Goal: Task Accomplishment & Management: Complete application form

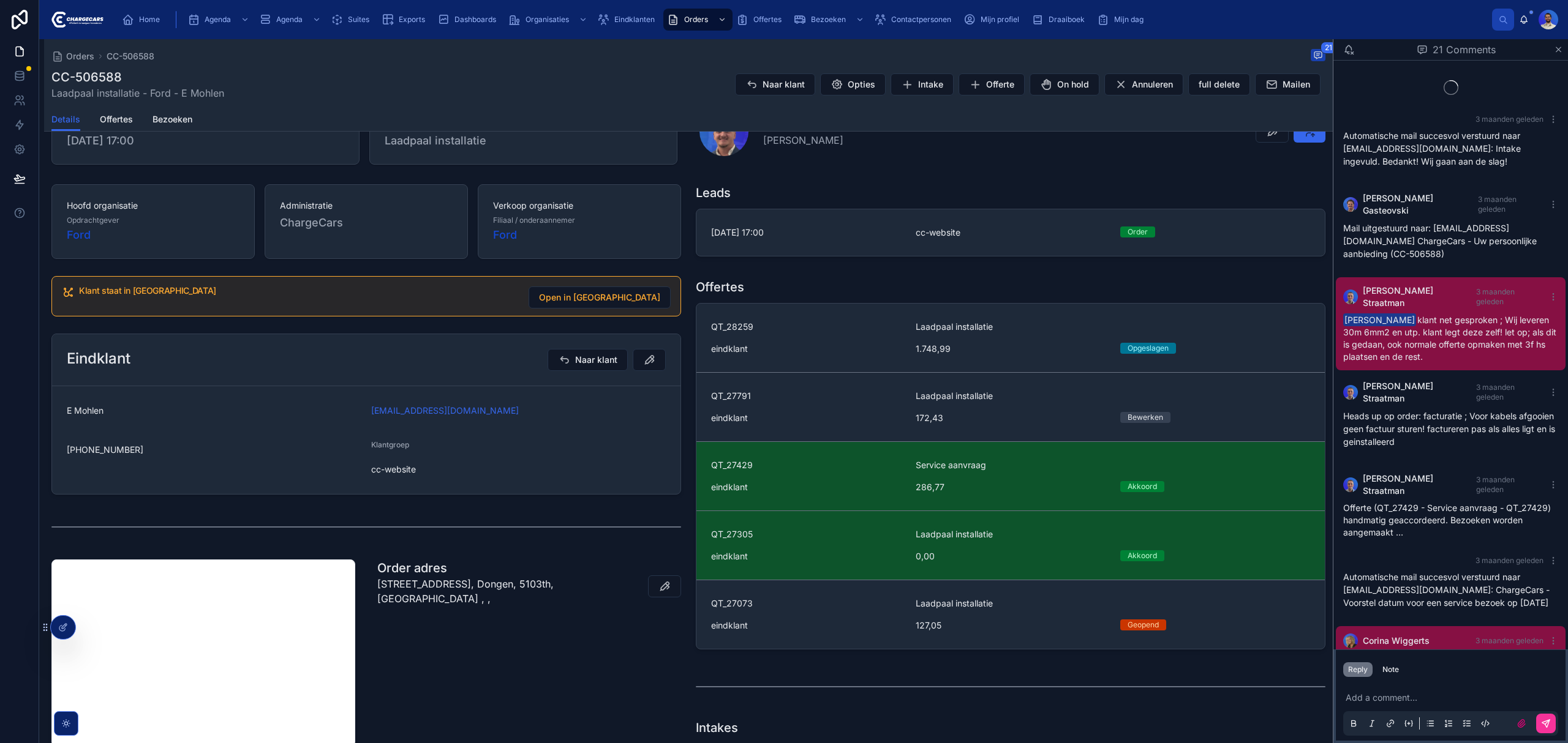
scroll to position [884, 0]
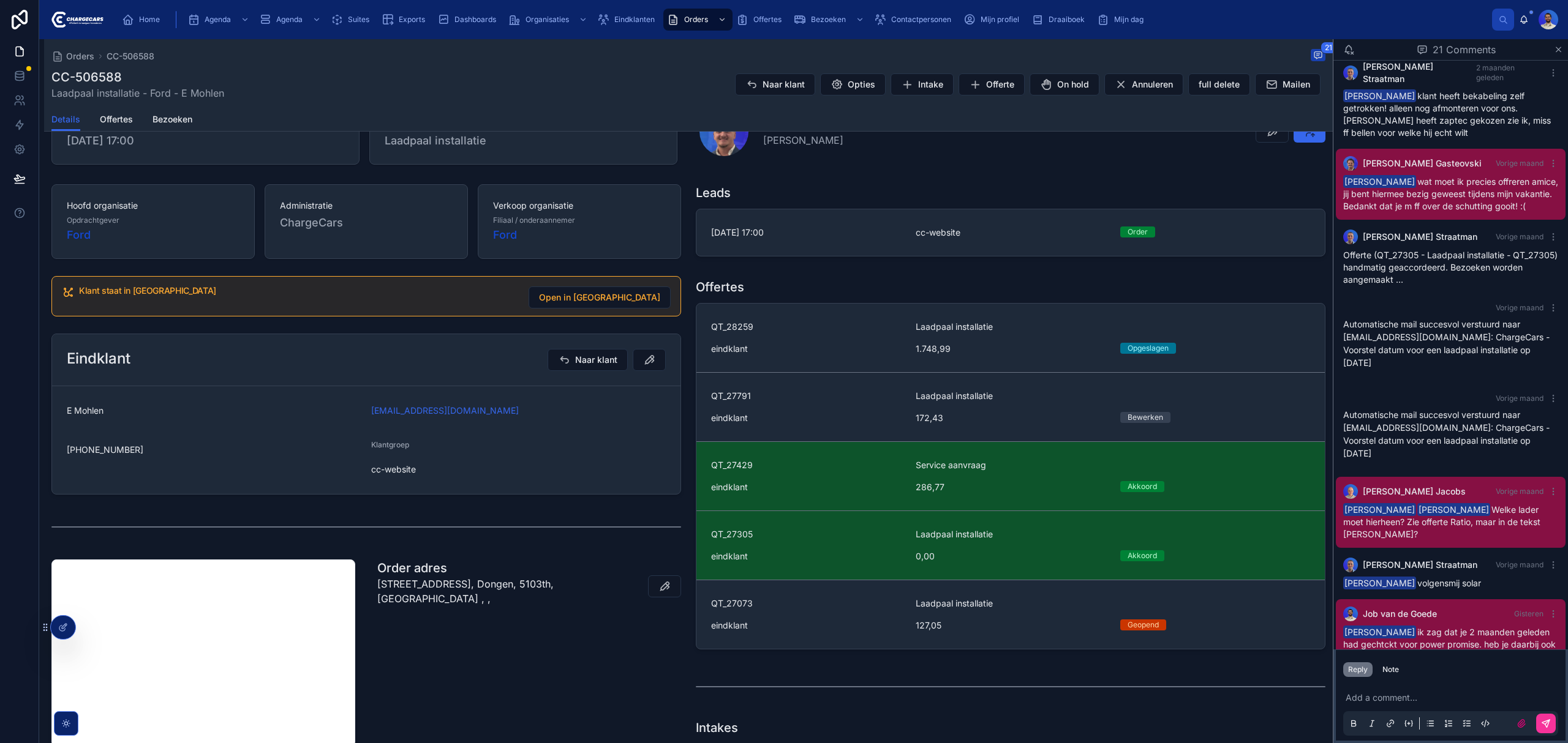
click at [1397, 694] on p at bounding box center [1453, 698] width 215 height 12
click at [1385, 652] on div "Reply Note Add a comment..." at bounding box center [1451, 696] width 235 height 94
click at [1388, 661] on div "Reply Note" at bounding box center [1451, 669] width 230 height 20
click at [1388, 667] on div "Note" at bounding box center [1391, 669] width 17 height 10
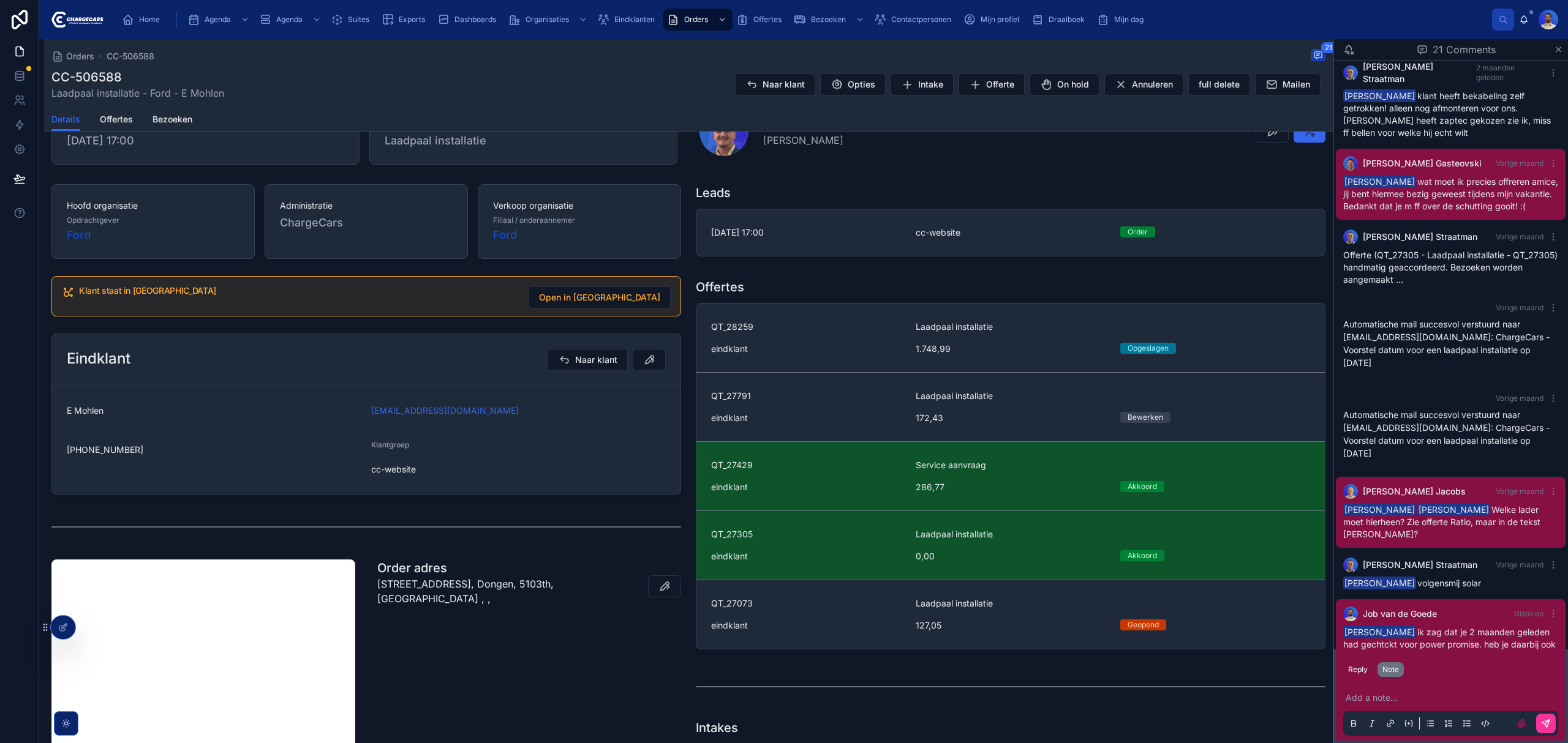
click at [1377, 704] on div "Add a note..." at bounding box center [1451, 710] width 215 height 52
click at [1380, 703] on p at bounding box center [1453, 698] width 215 height 12
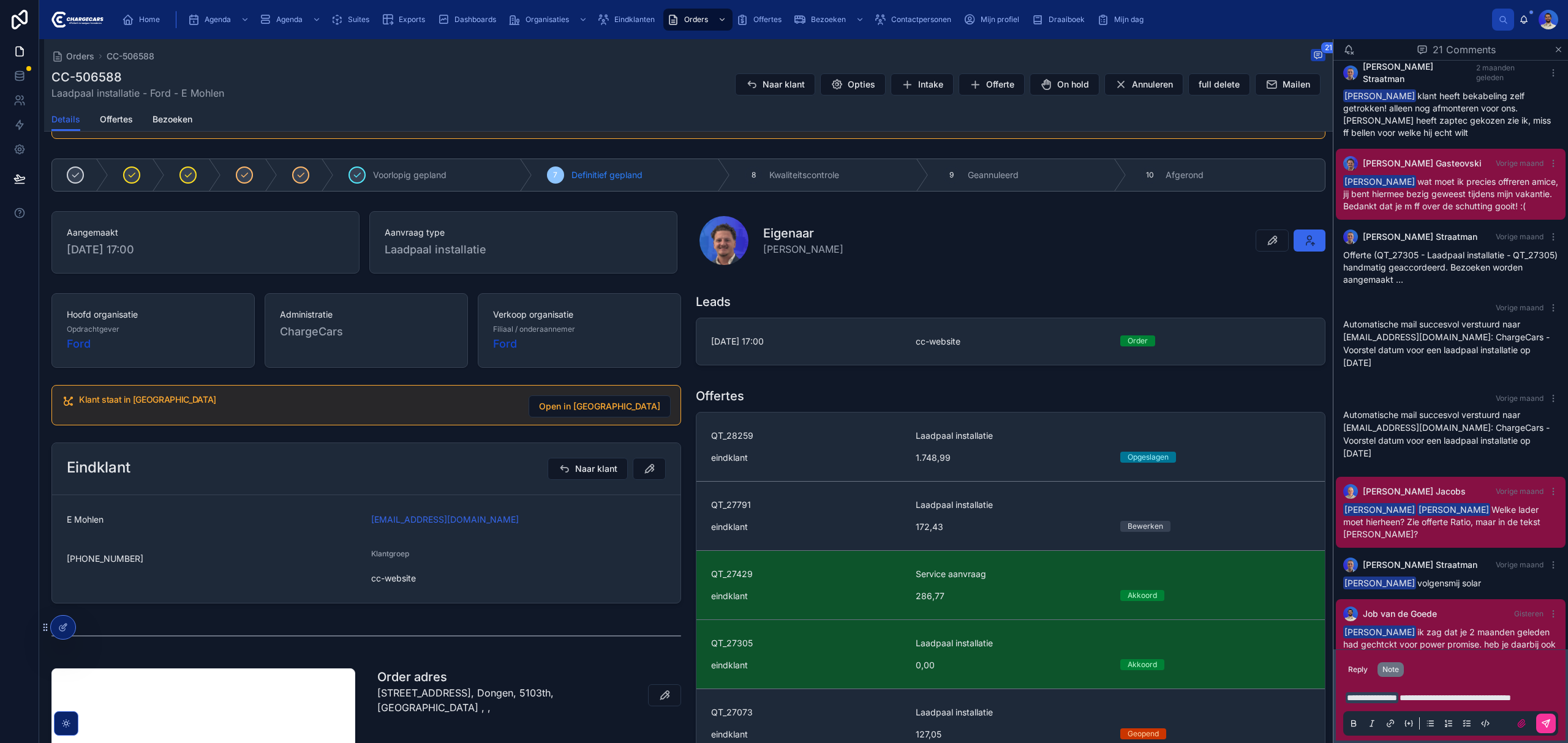
scroll to position [163, 0]
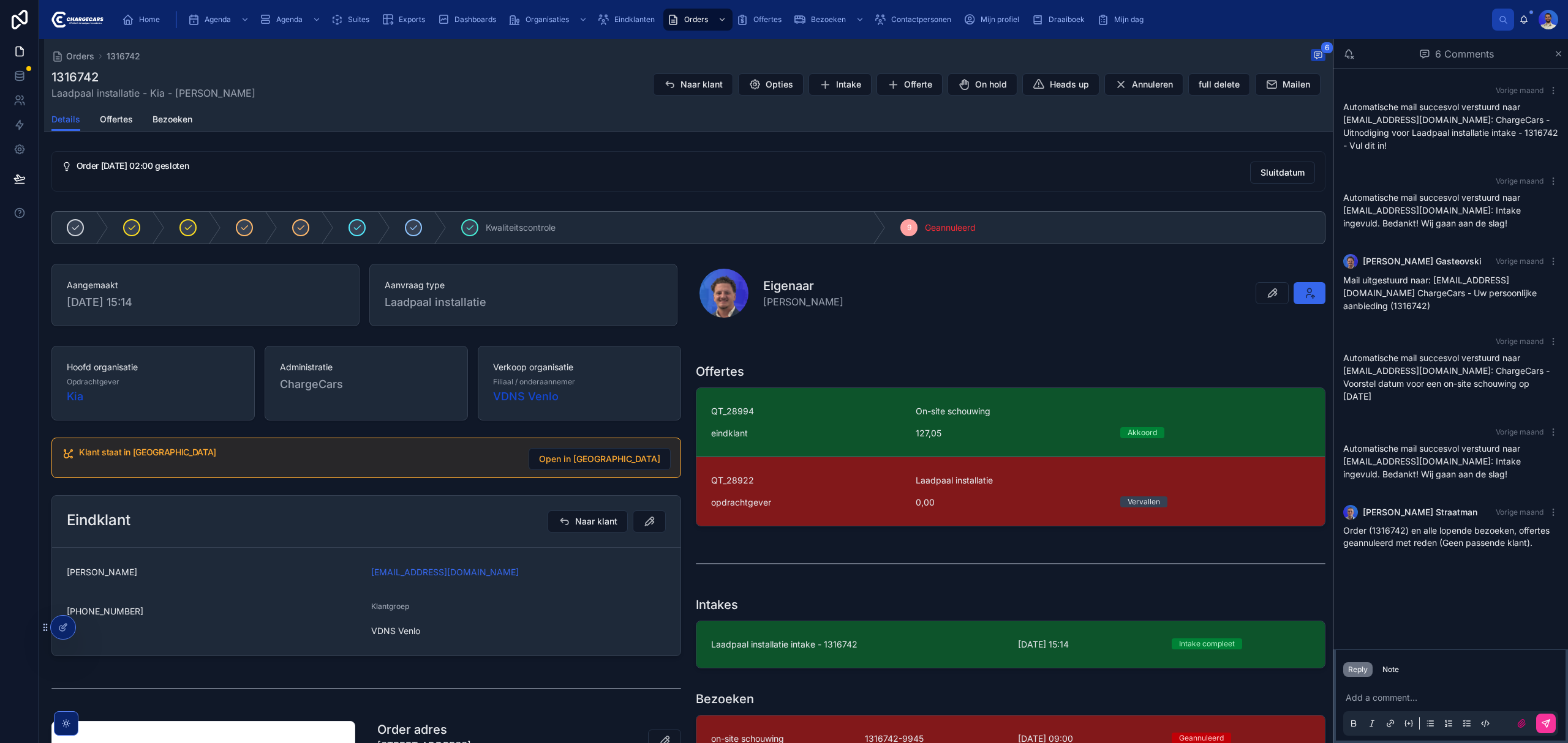
click at [614, 17] on div "Eindklanten" at bounding box center [629, 20] width 63 height 20
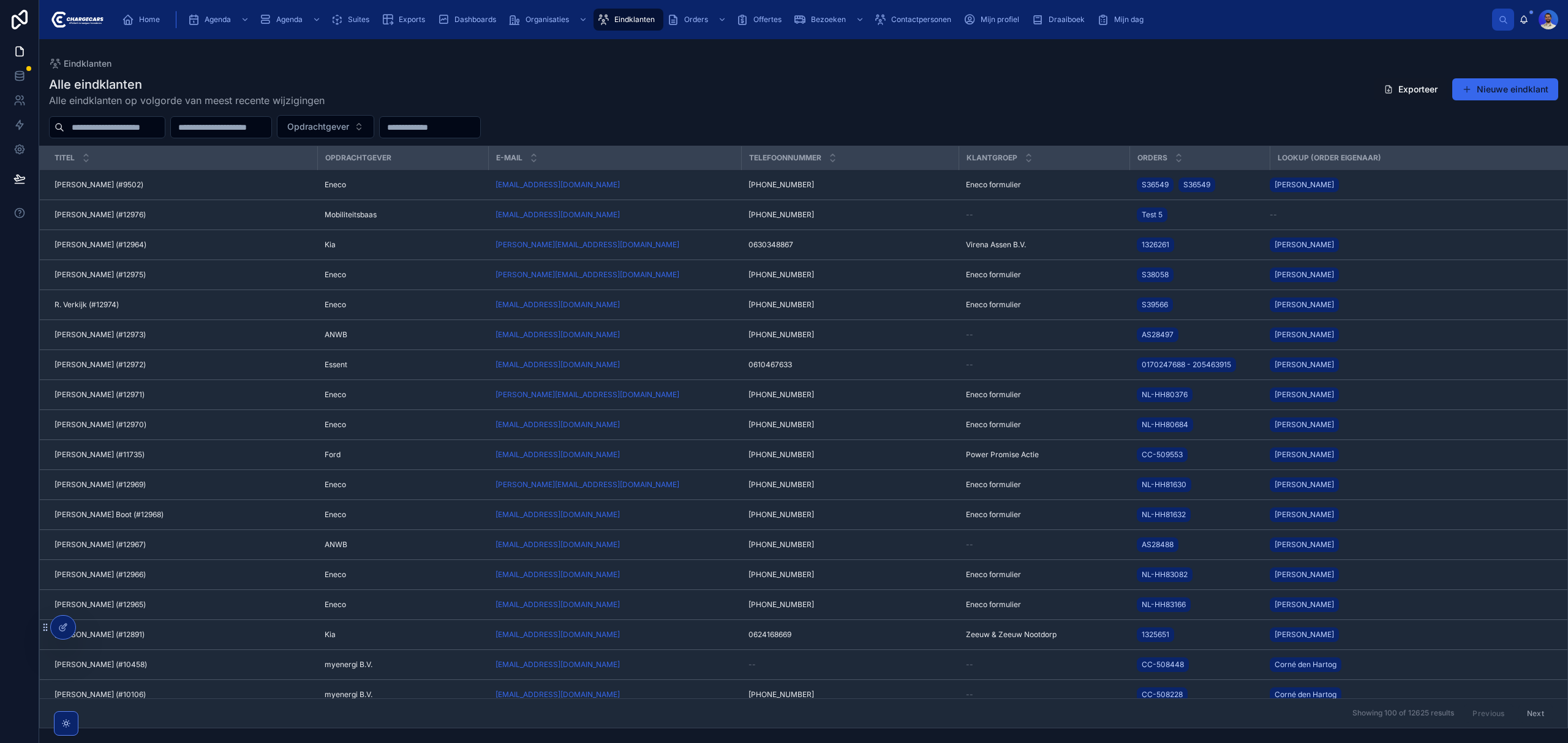
click at [165, 133] on input "text" at bounding box center [115, 128] width 101 height 17
drag, startPoint x: 703, startPoint y: 10, endPoint x: 679, endPoint y: 18, distance: 25.3
click at [703, 10] on div "Orders" at bounding box center [697, 20] width 62 height 20
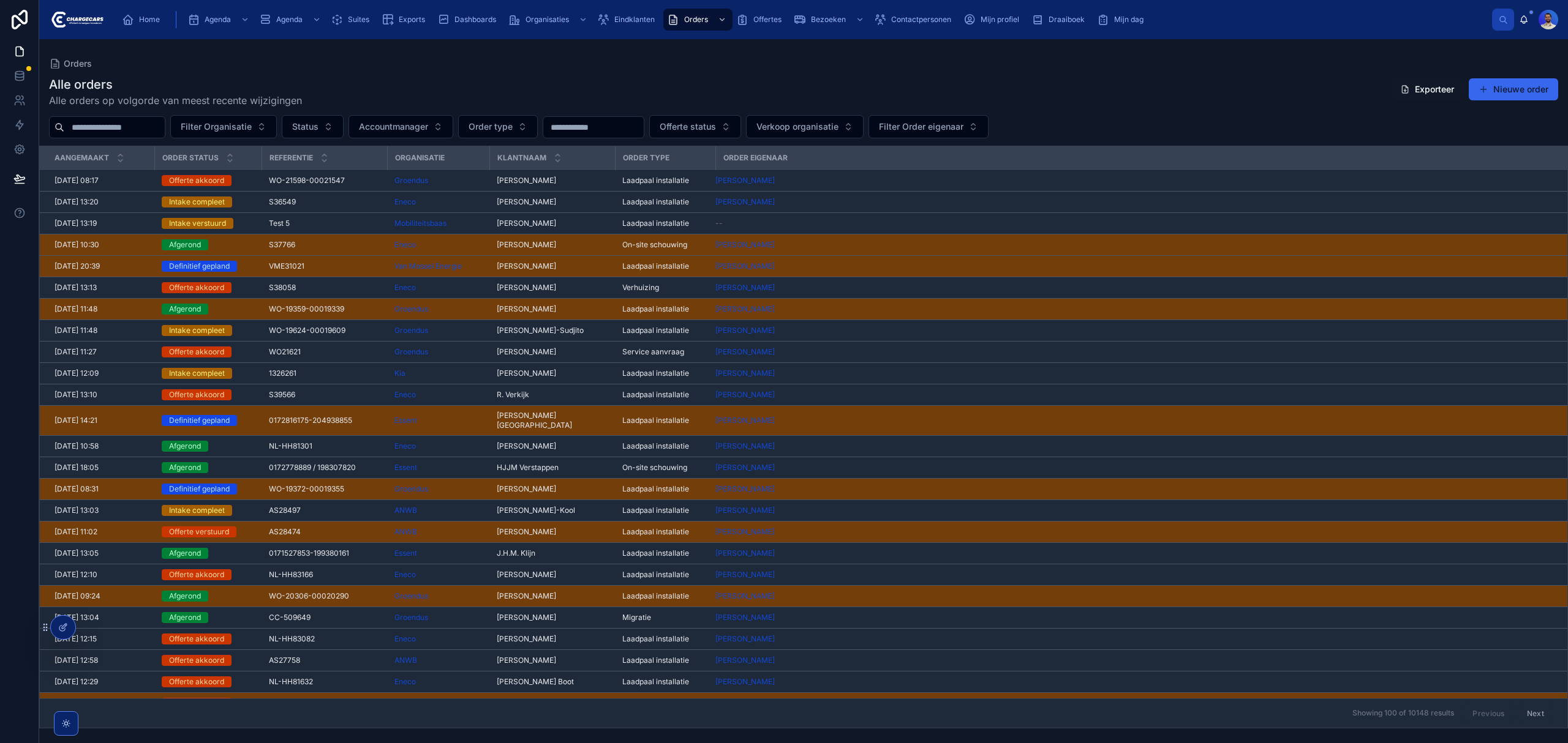
click at [147, 136] on div at bounding box center [107, 128] width 117 height 22
click at [140, 132] on input "text" at bounding box center [115, 128] width 101 height 17
paste input "********"
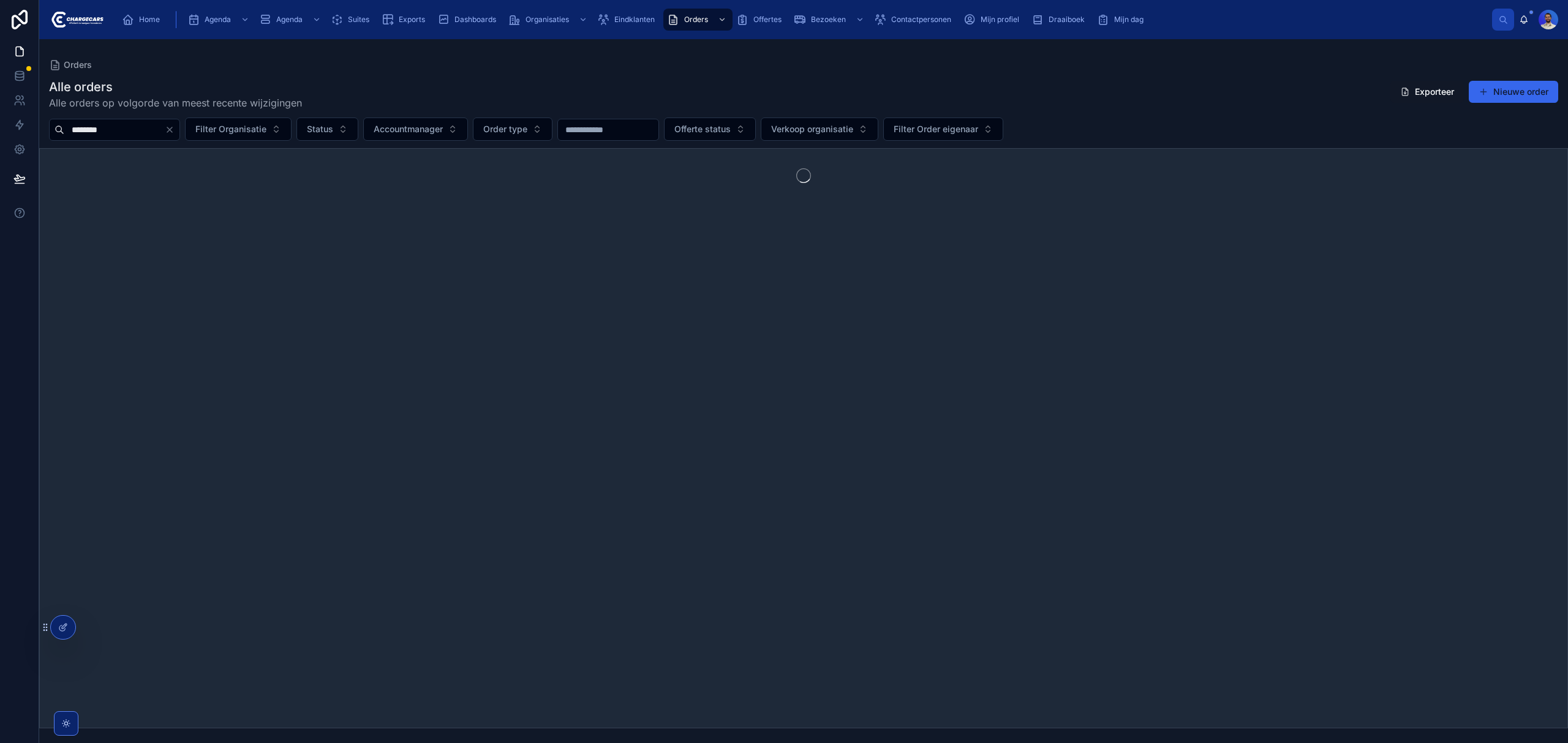
type input "********"
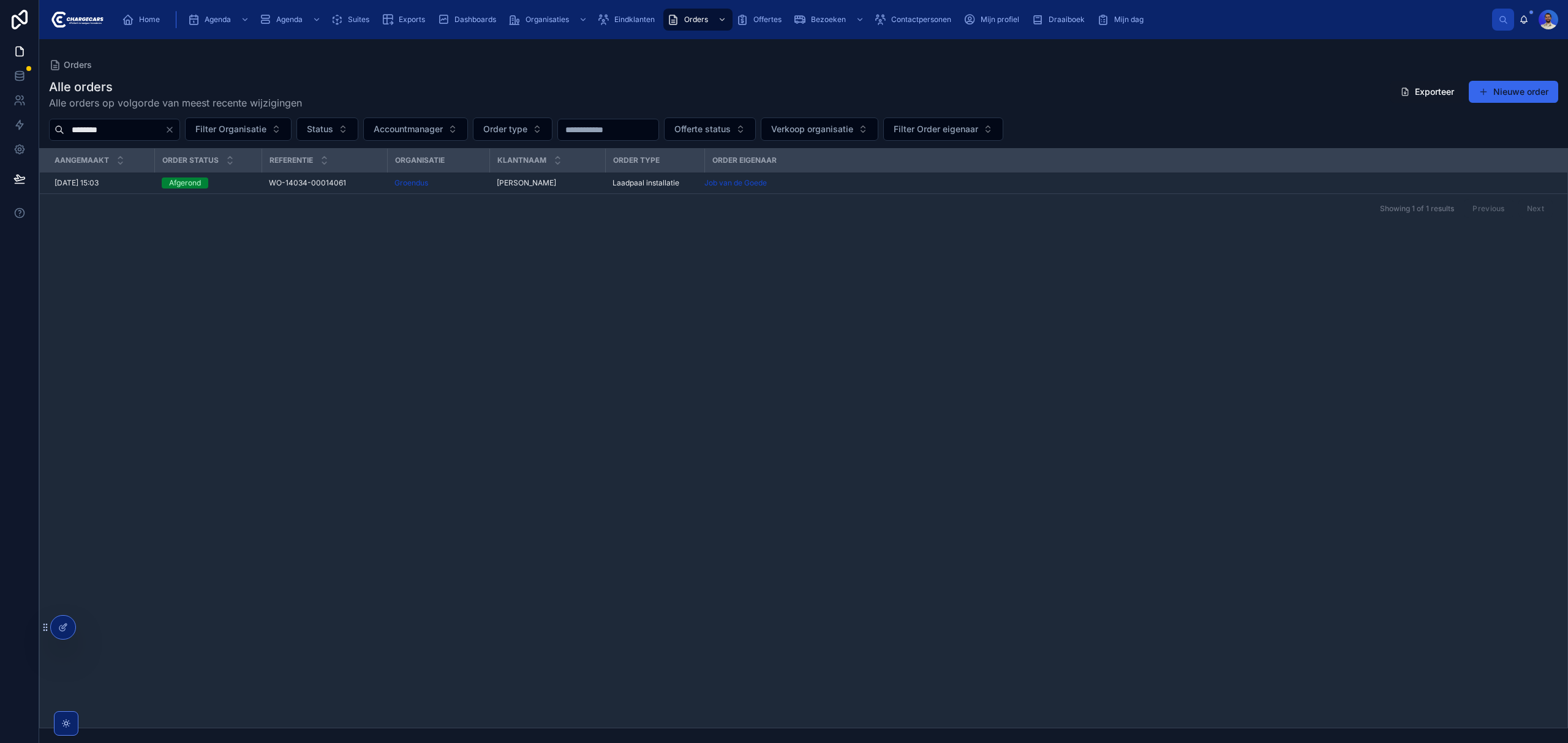
click at [327, 189] on td "WO-14034-00014061 WO-14034-00014061" at bounding box center [324, 183] width 126 height 21
click at [326, 179] on span "WO-14034-00014061" at bounding box center [308, 183] width 77 height 10
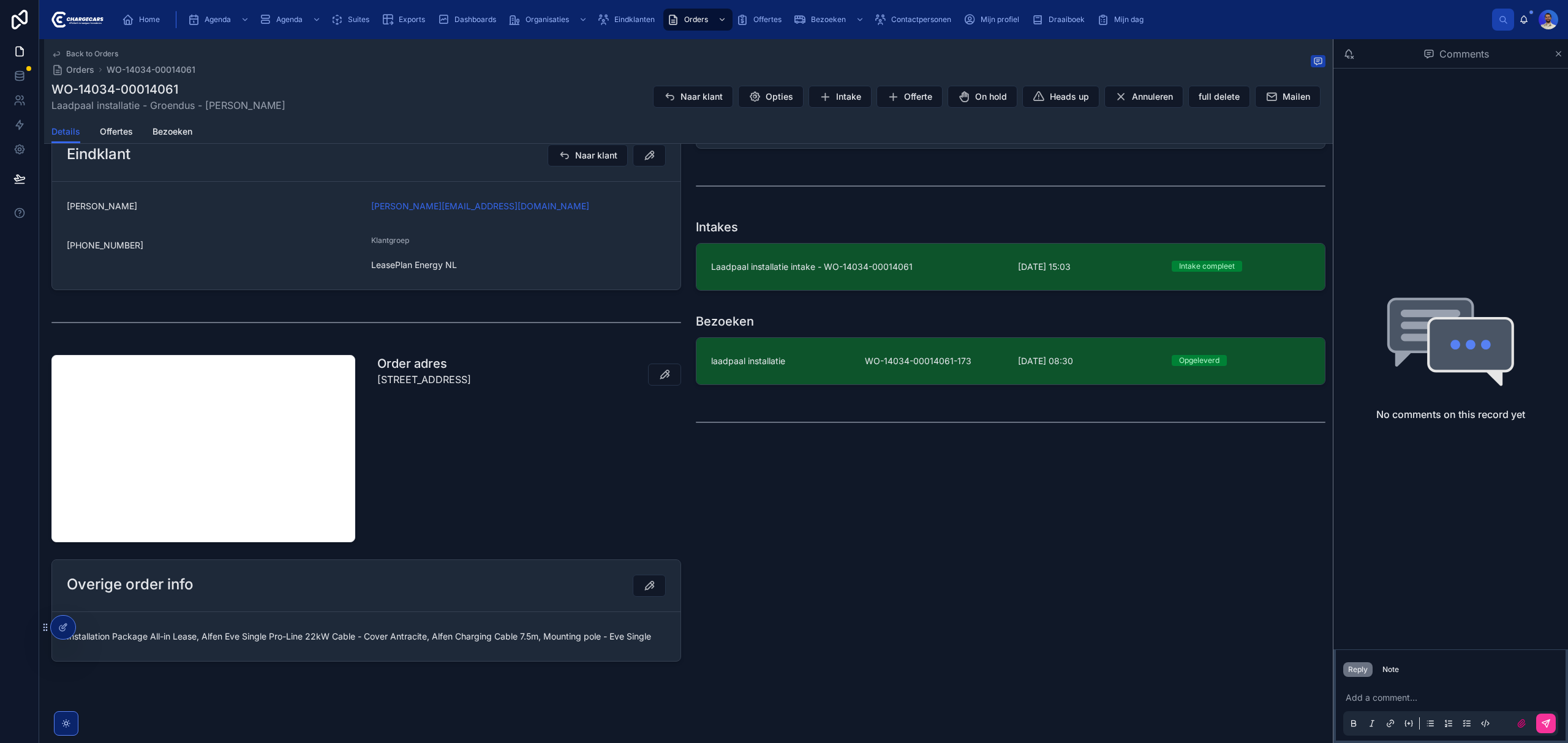
scroll to position [325, 0]
click at [725, 329] on div "Bezoeken laadpaal installatie WO-14034-00014061-173 7-5-2024 08:30 Opgeleverd" at bounding box center [1011, 347] width 630 height 72
click at [767, 363] on span "laadpaal installatie" at bounding box center [748, 360] width 74 height 12
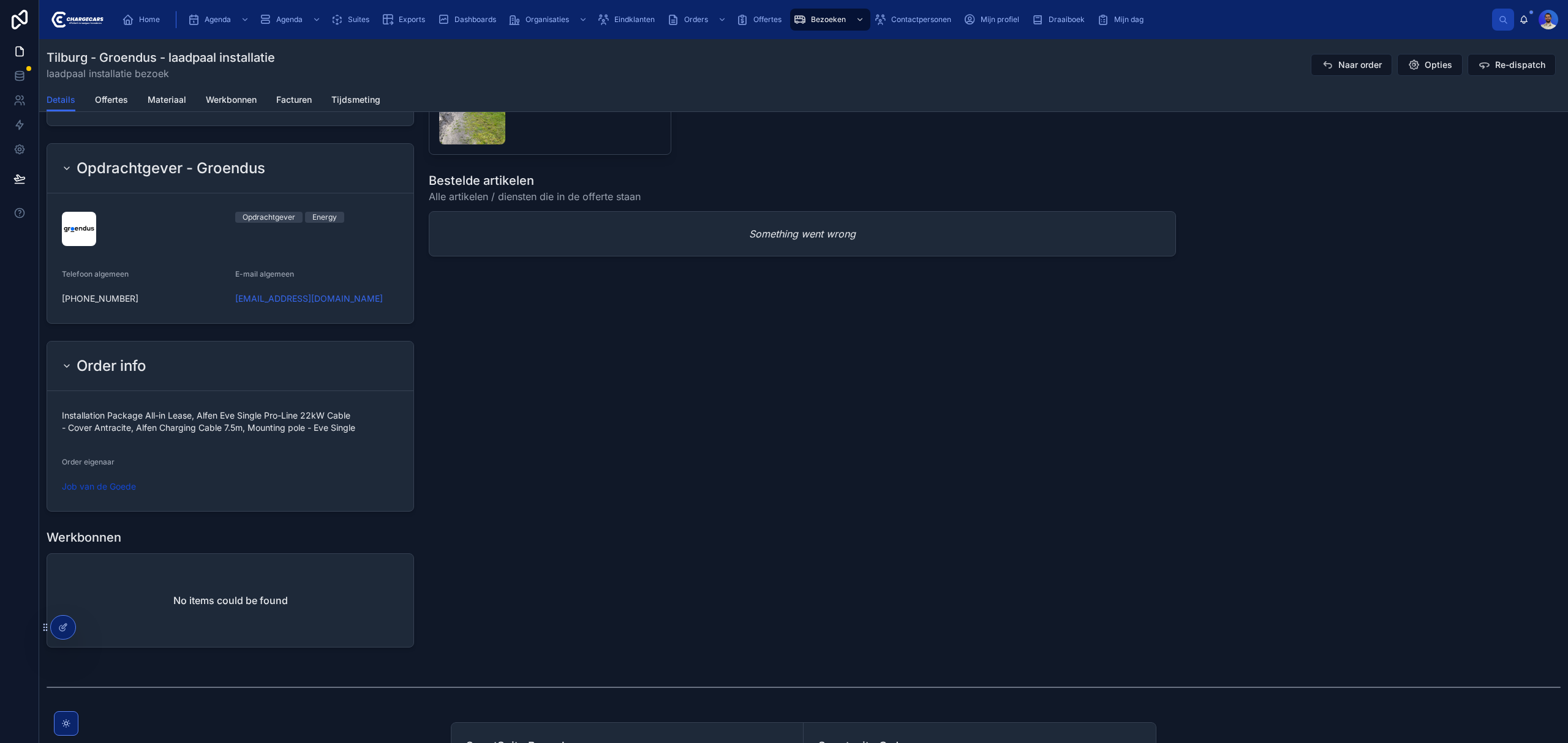
scroll to position [490, 0]
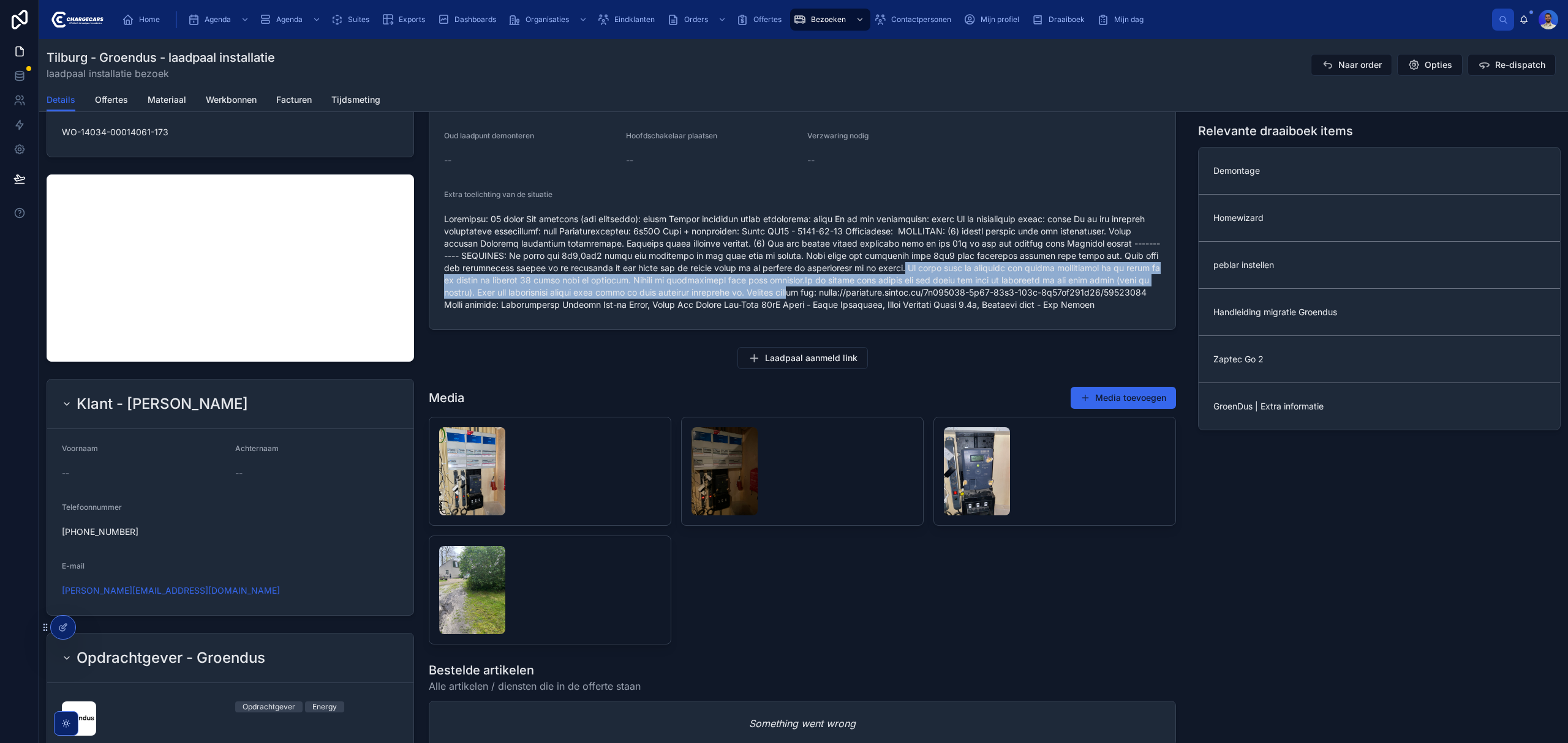
drag, startPoint x: 970, startPoint y: 272, endPoint x: 966, endPoint y: 299, distance: 27.3
click at [966, 299] on span at bounding box center [802, 262] width 716 height 98
drag, startPoint x: 966, startPoint y: 299, endPoint x: 971, endPoint y: 268, distance: 31.4
click at [971, 268] on span at bounding box center [802, 262] width 716 height 98
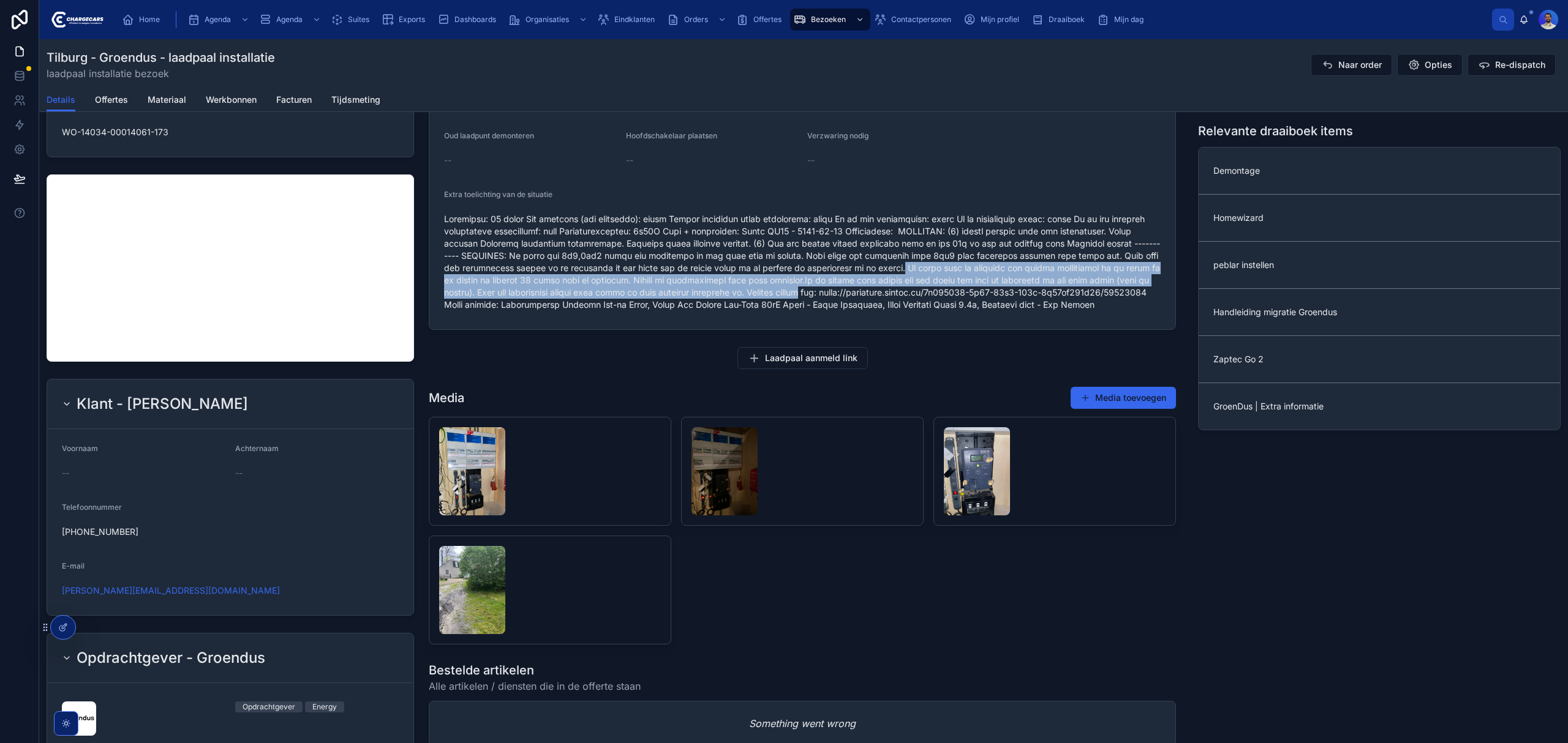
click at [974, 268] on span at bounding box center [802, 262] width 716 height 98
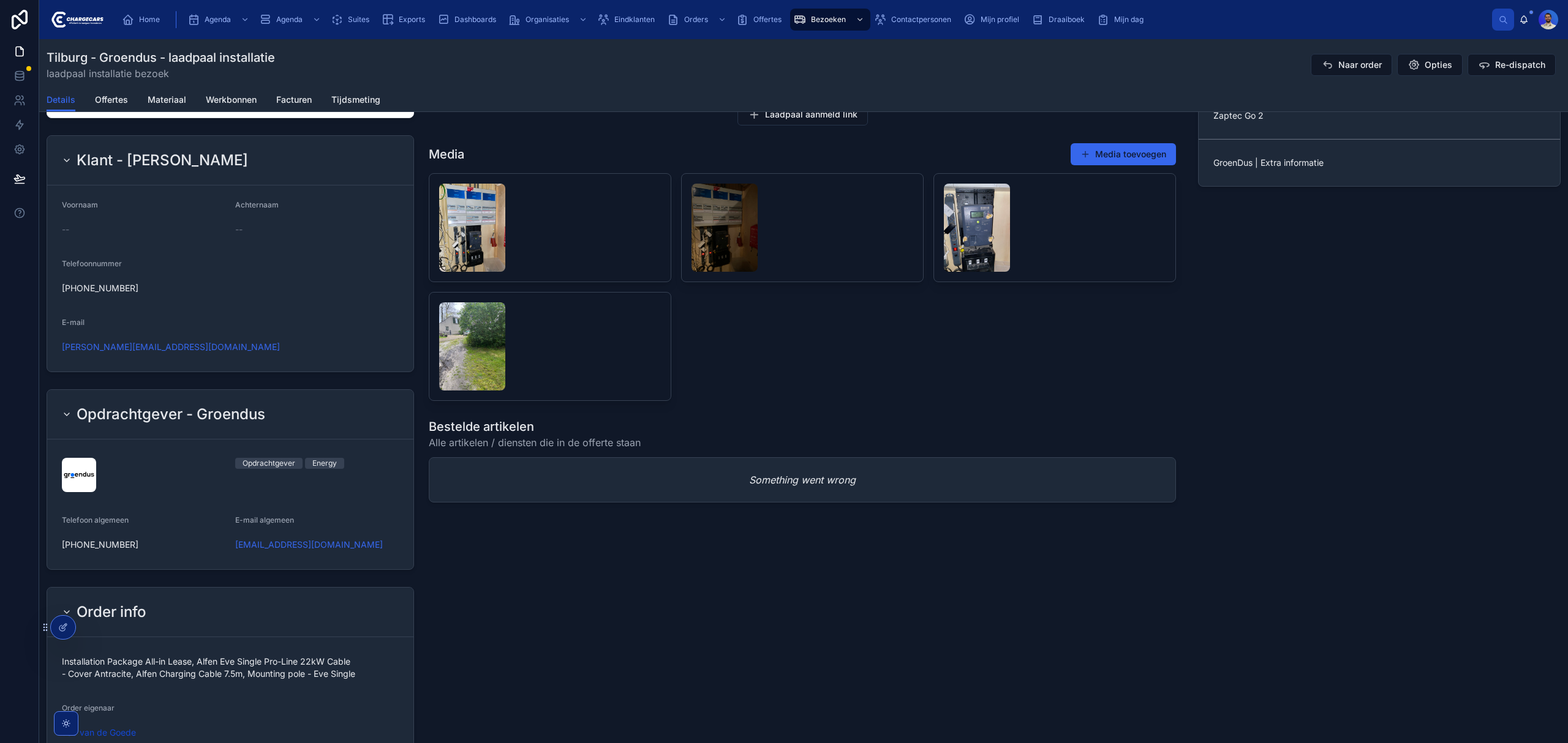
scroll to position [734, 0]
drag, startPoint x: 364, startPoint y: 549, endPoint x: 311, endPoint y: 480, distance: 87.0
click at [364, 547] on div "thuisladen@groendus.nl" at bounding box center [317, 544] width 163 height 12
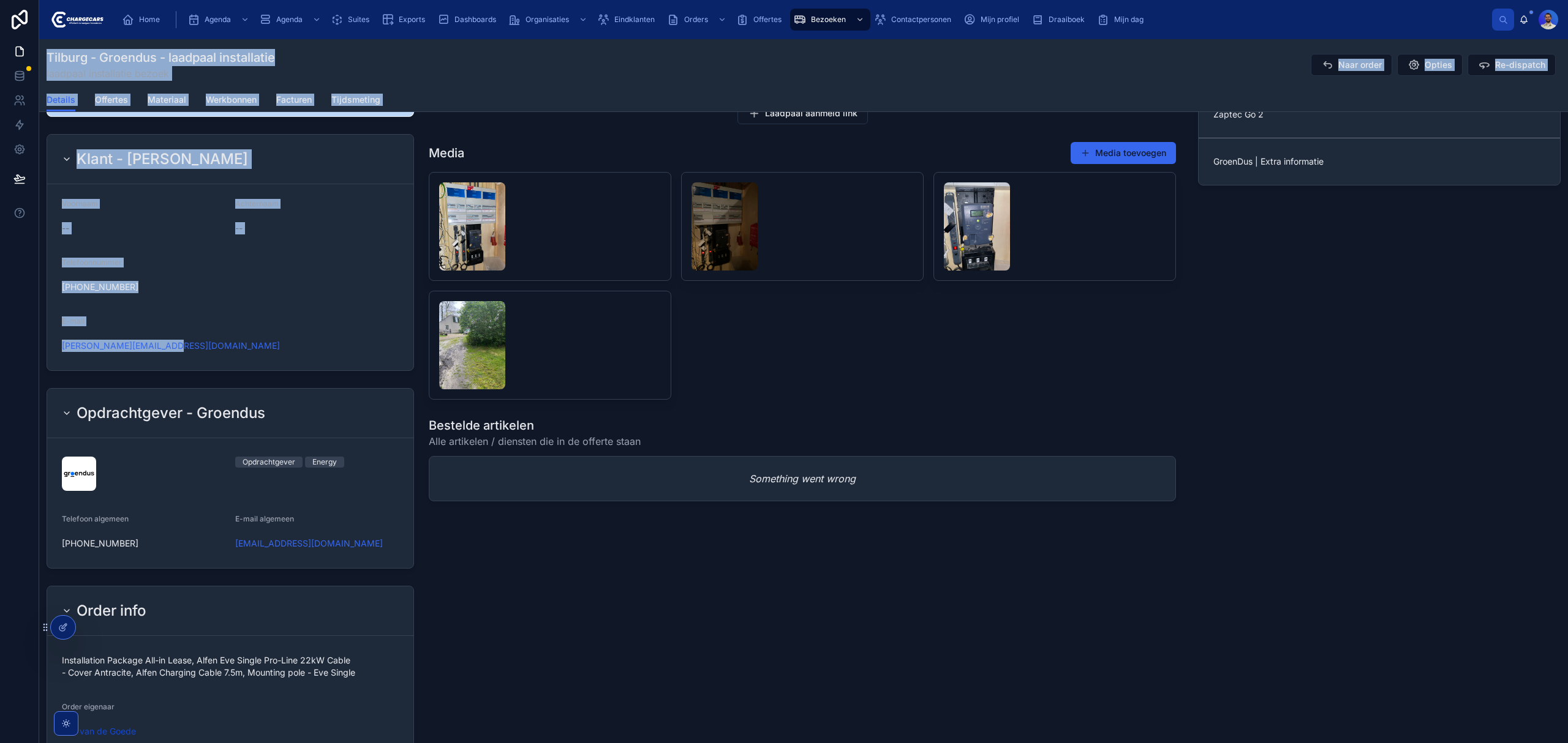
drag, startPoint x: 226, startPoint y: 348, endPoint x: 33, endPoint y: 345, distance: 193.0
click at [33, 345] on div "Home Agenda Agenda Suites Exports Dashboards Organisaties Eindklanten Orders Of…" at bounding box center [784, 371] width 1568 height 743
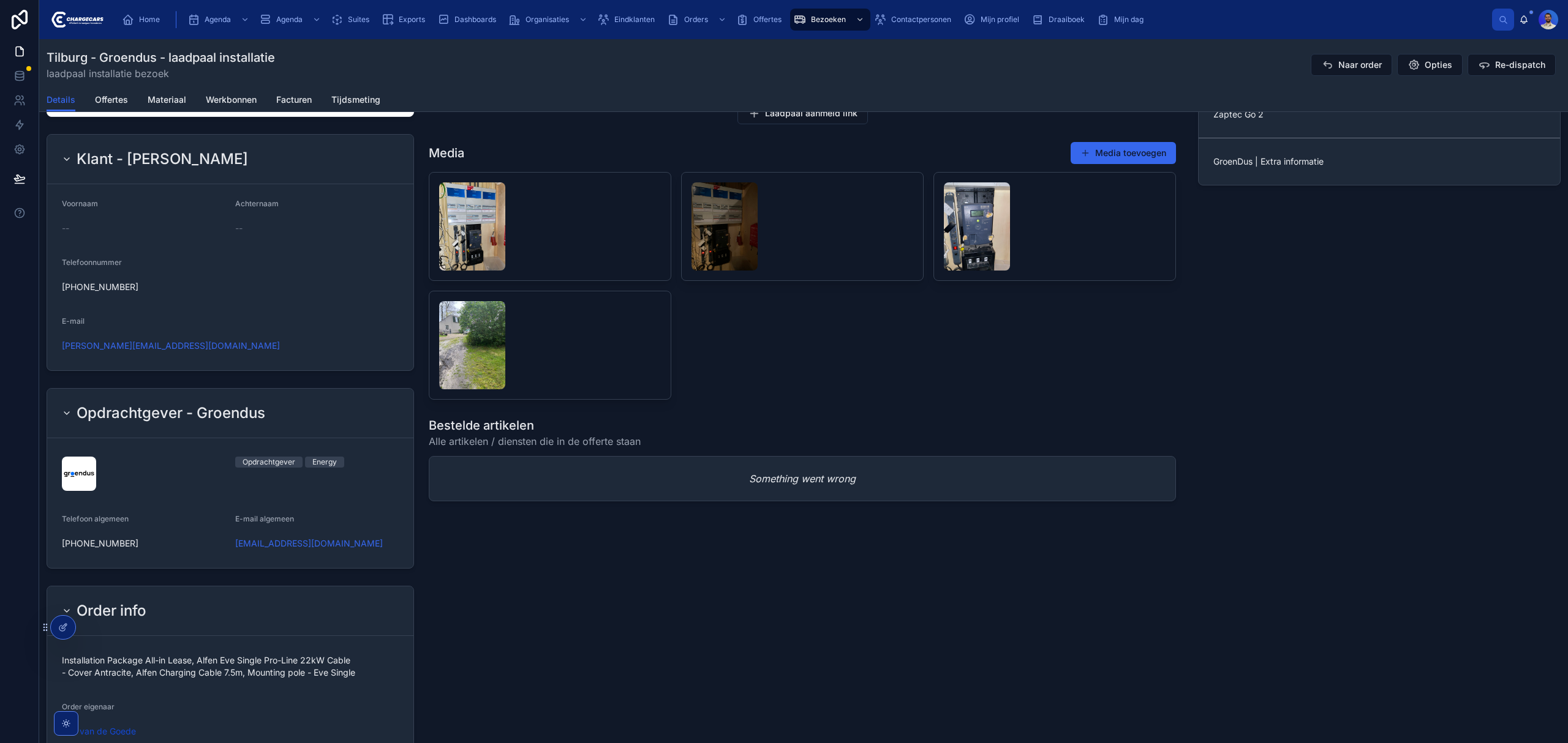
click at [33, 345] on div at bounding box center [20, 371] width 39 height 743
drag, startPoint x: 216, startPoint y: 349, endPoint x: 58, endPoint y: 358, distance: 158.3
click at [58, 358] on form "Voornaam -- Achternaam -- Telefoonnummer +31654698102 E-mail bart.bosman@signif…" at bounding box center [230, 277] width 367 height 186
copy link "bart.bosman@signify.com"
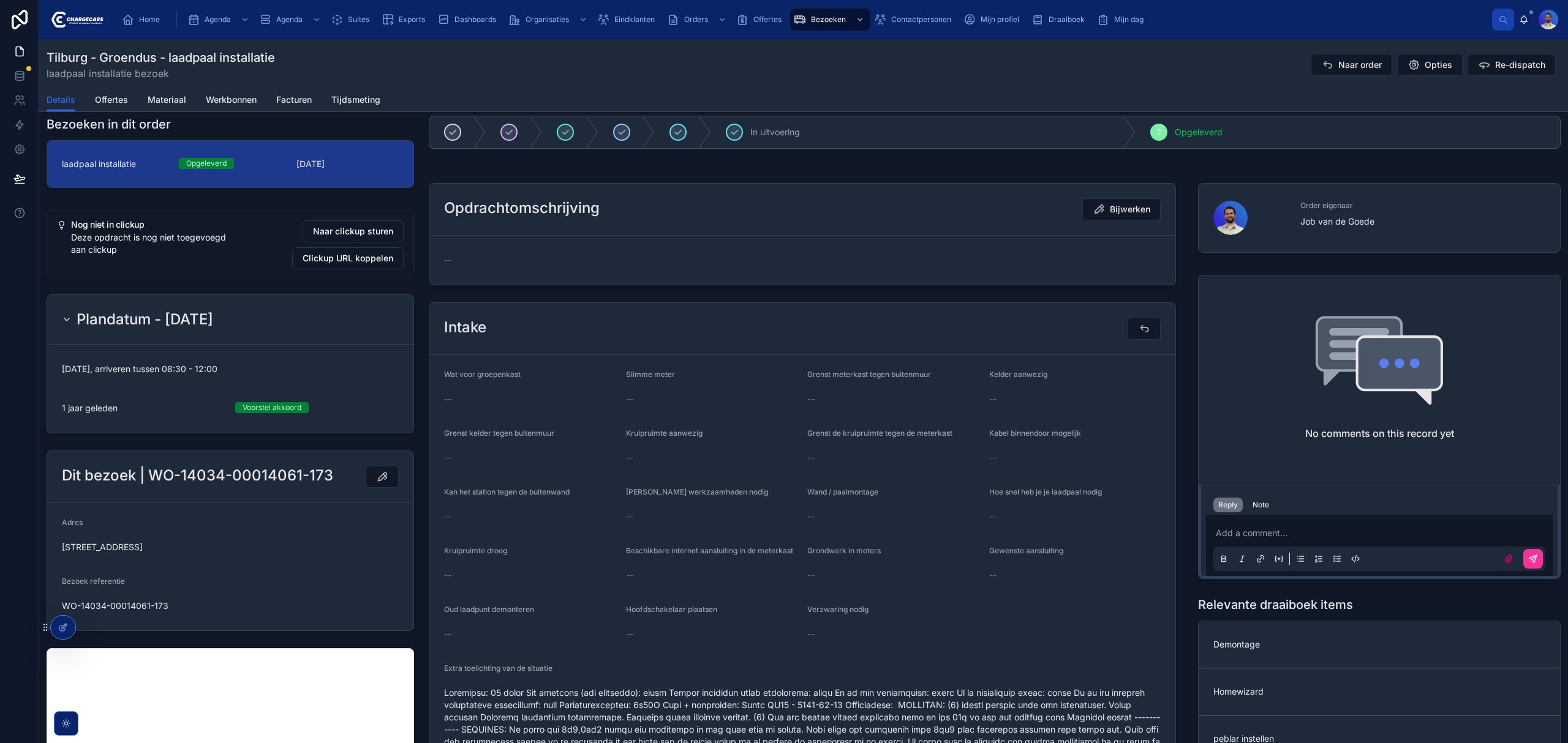
scroll to position [0, 0]
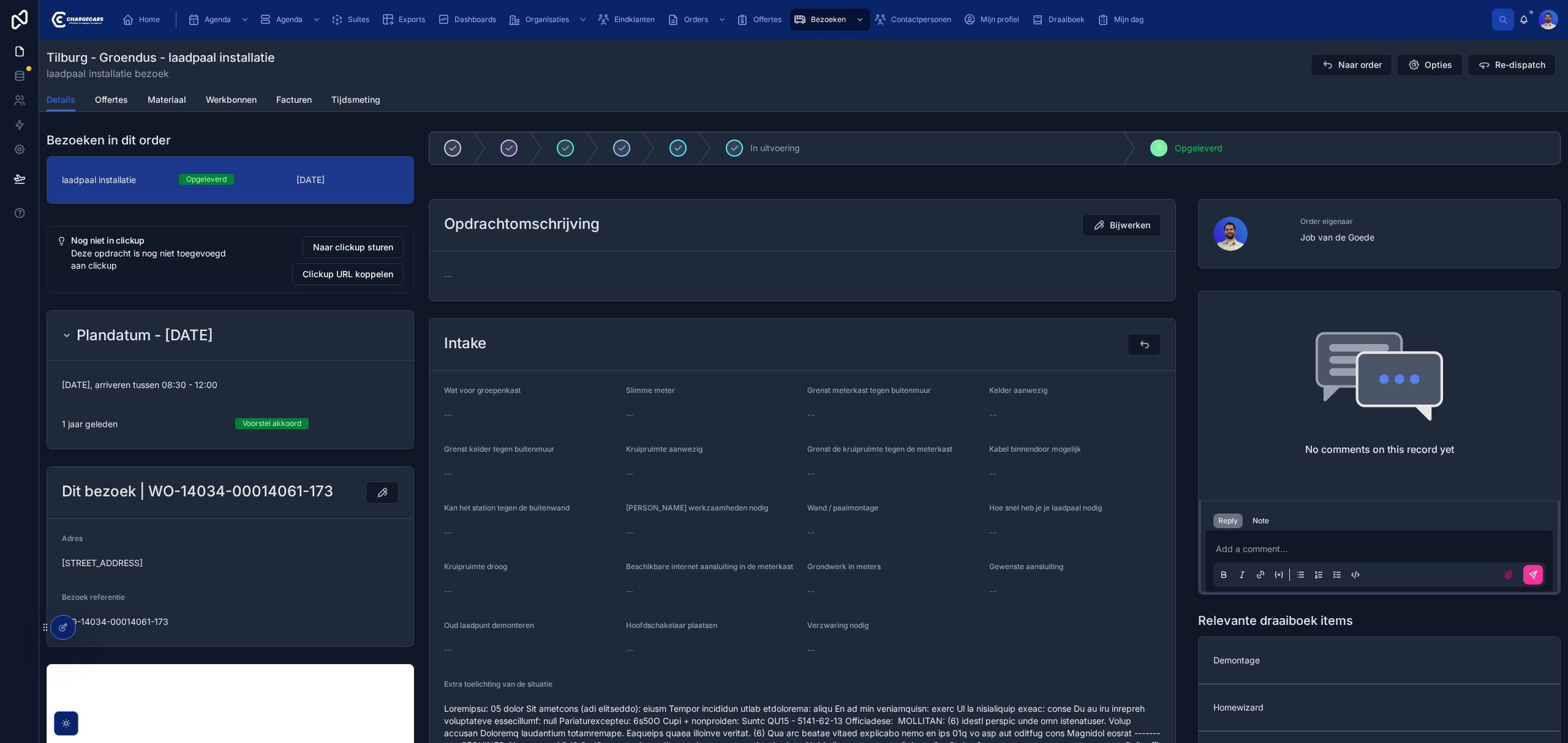
click at [1262, 522] on div "Note" at bounding box center [1260, 521] width 17 height 10
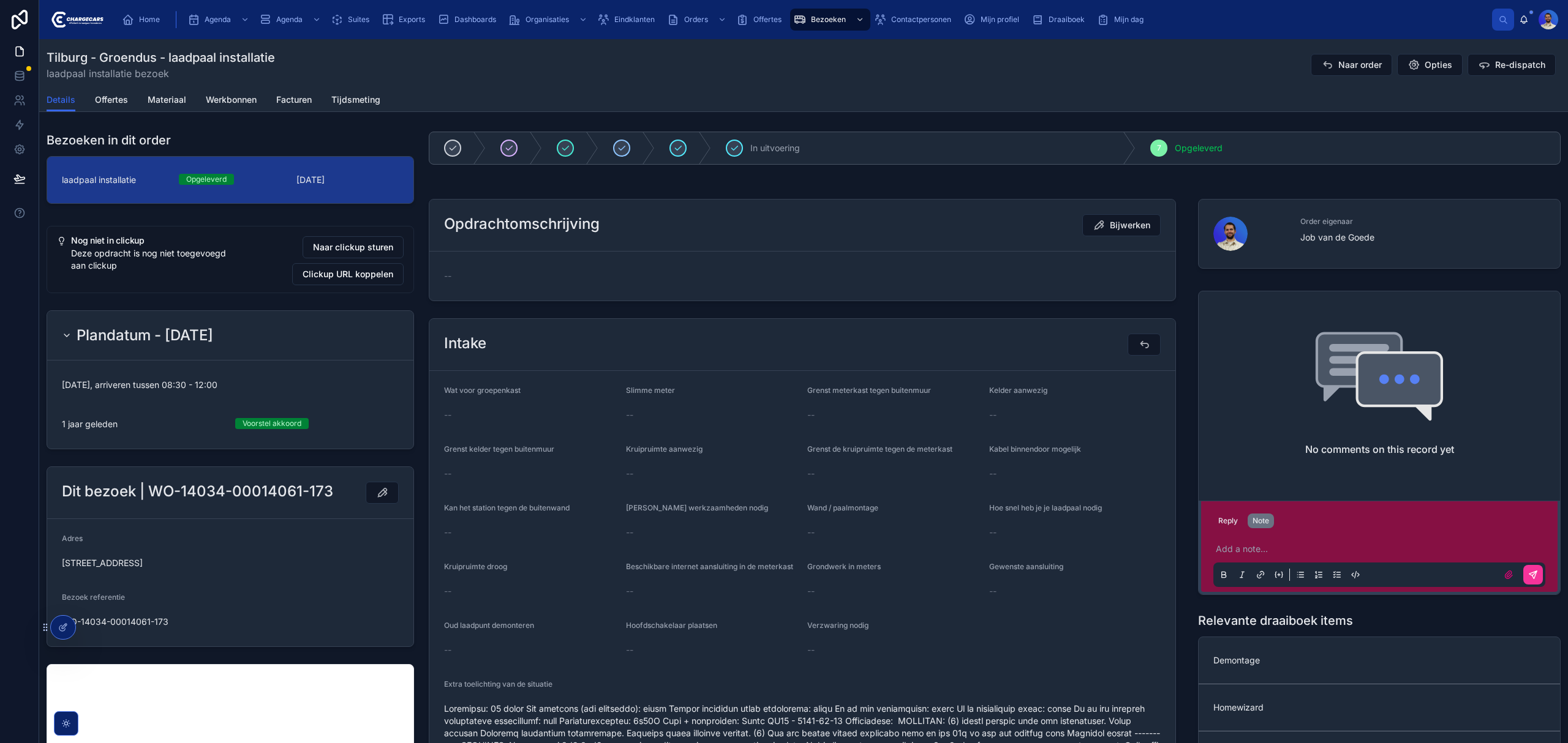
click at [1226, 520] on button "Reply" at bounding box center [1228, 521] width 29 height 15
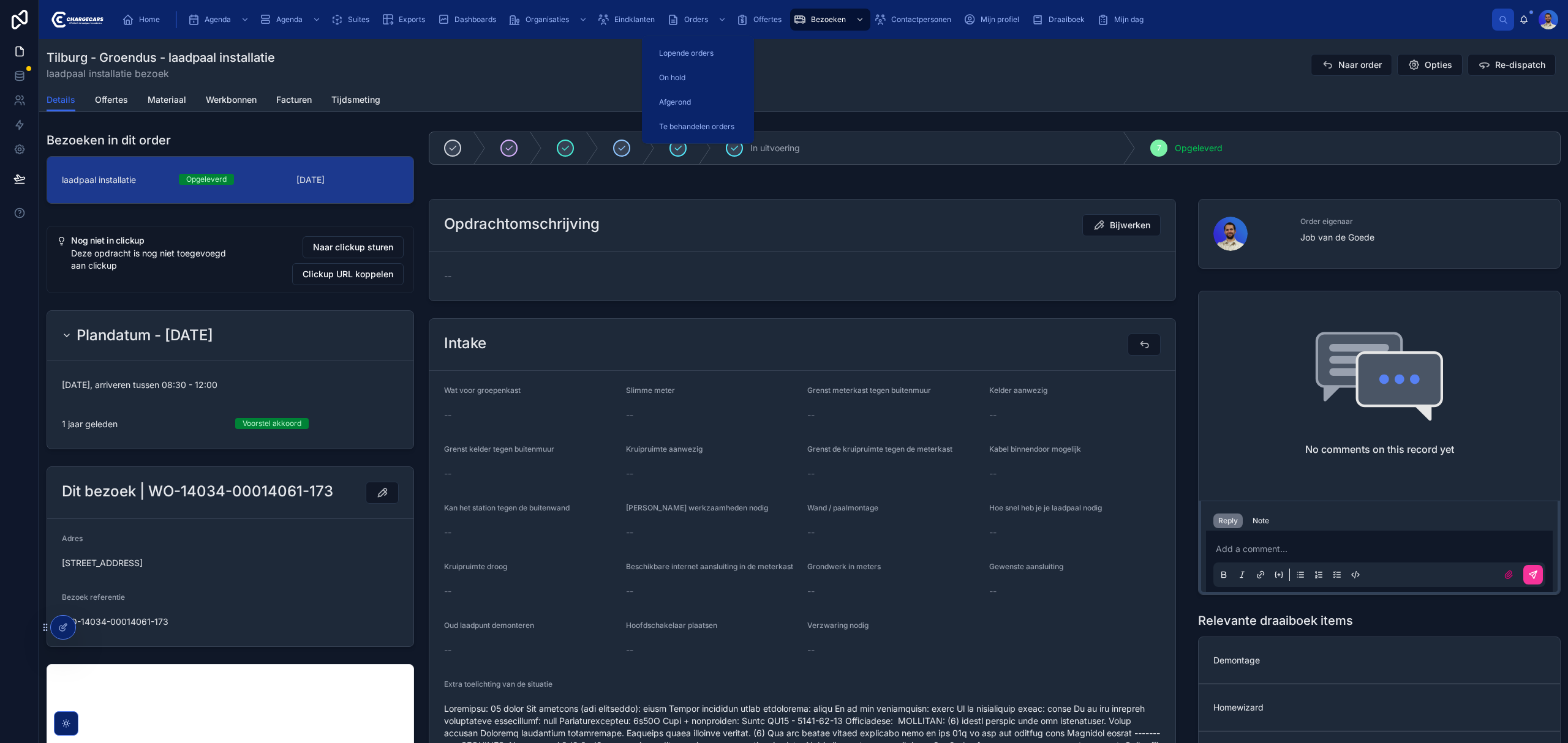
click at [607, 25] on icon "scrollable content" at bounding box center [604, 20] width 12 height 12
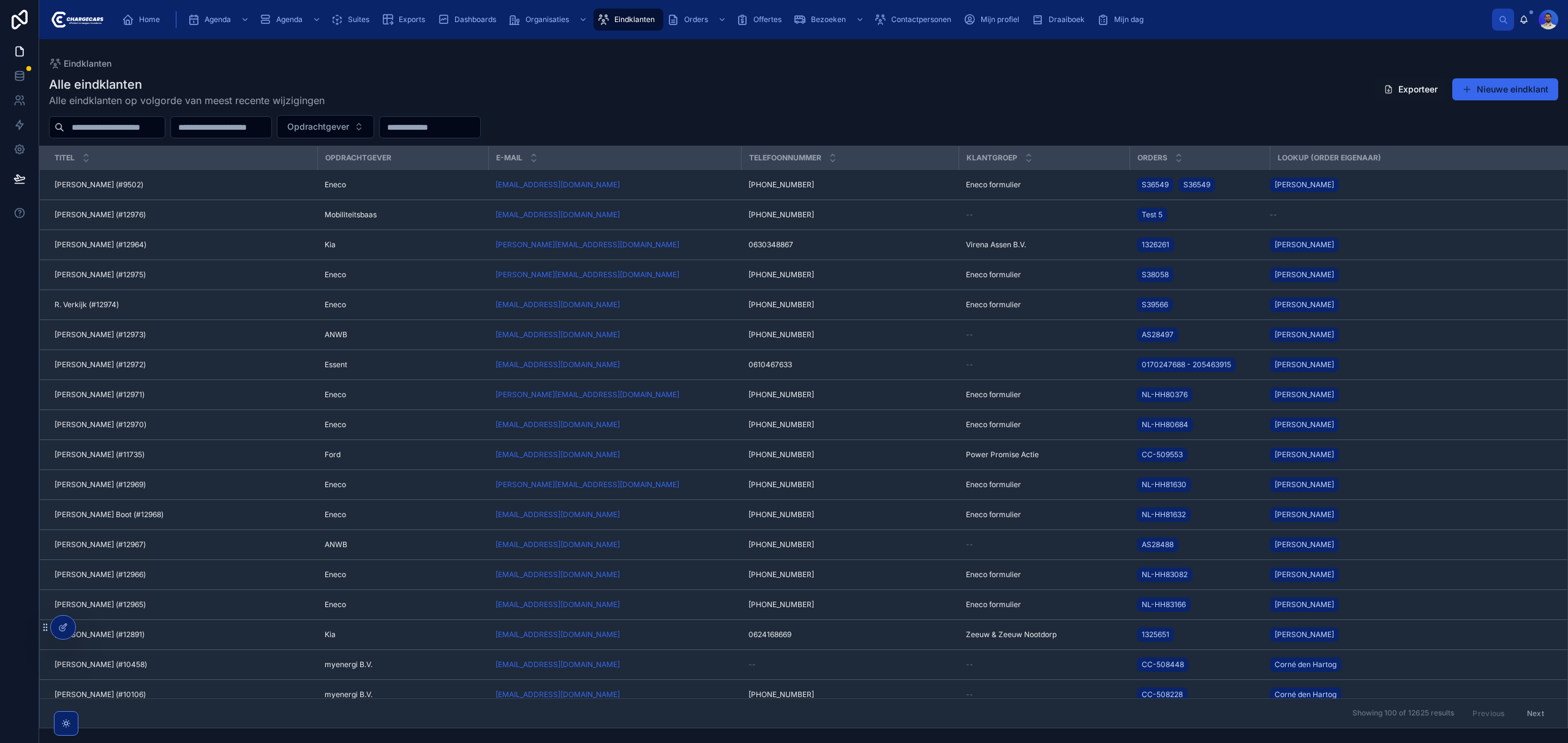
click at [118, 128] on input "text" at bounding box center [115, 128] width 101 height 17
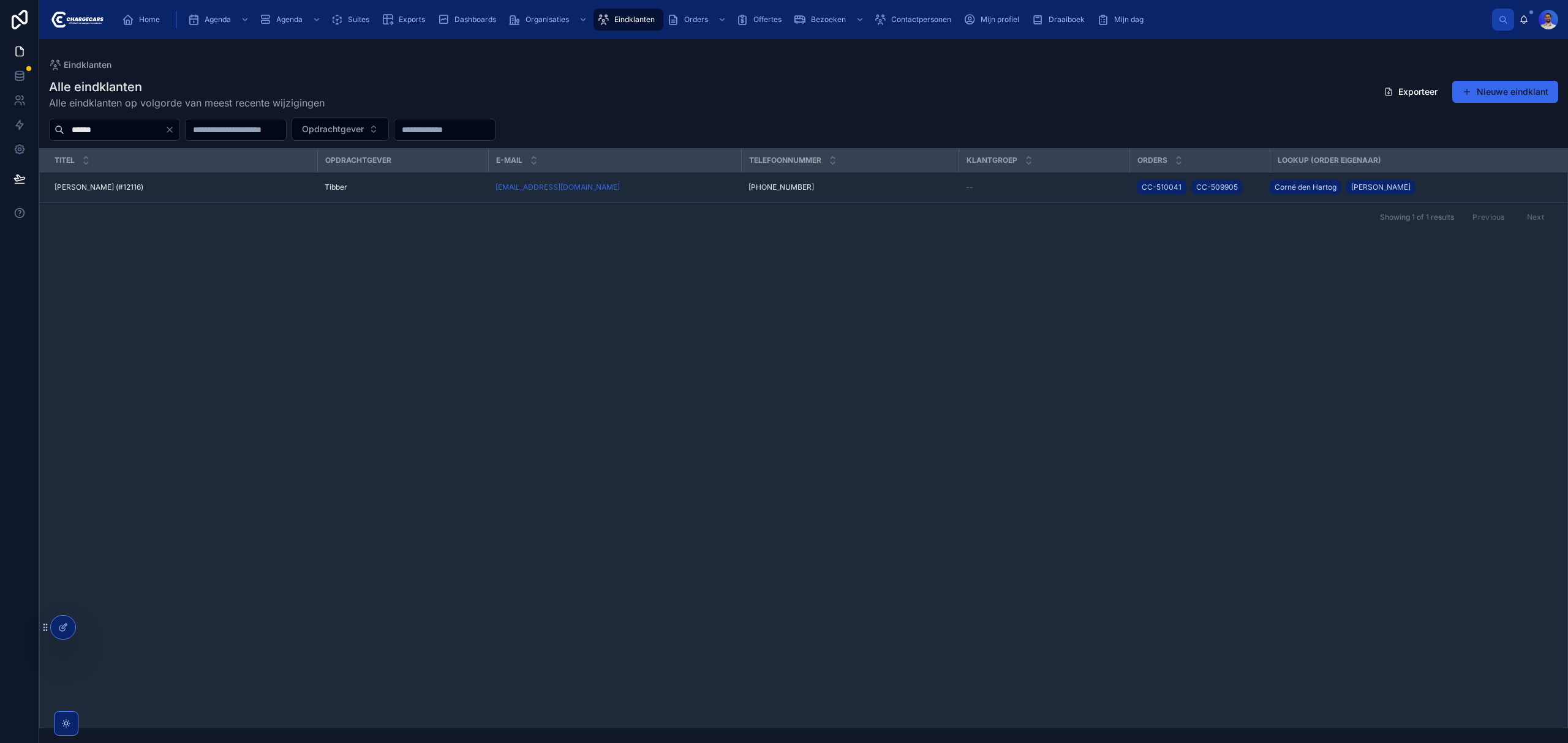
type input "******"
click at [278, 186] on div "Henk Jasper (#12116) Henk Jasper (#12116)" at bounding box center [182, 187] width 255 height 10
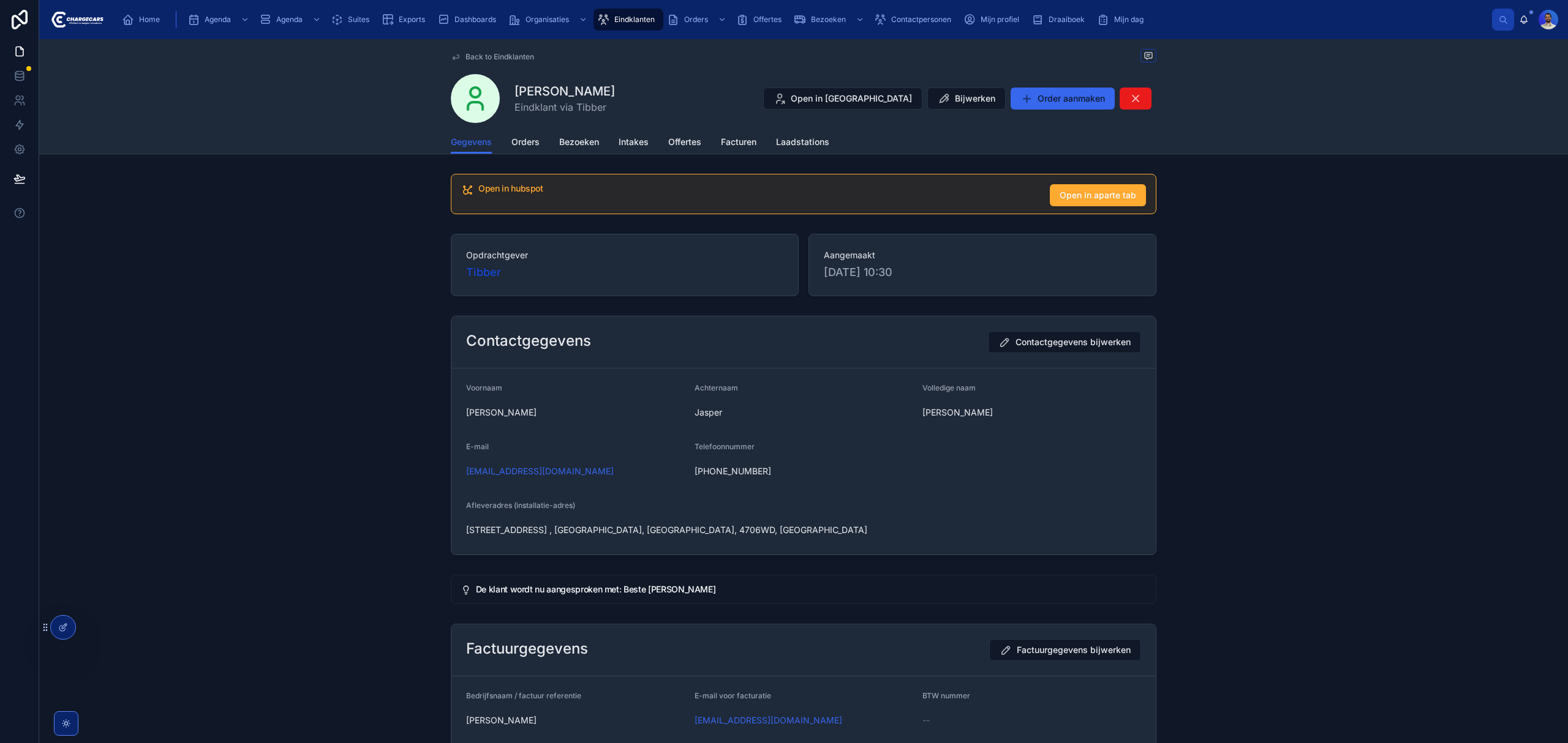
click at [527, 149] on link "Orders" at bounding box center [526, 143] width 28 height 25
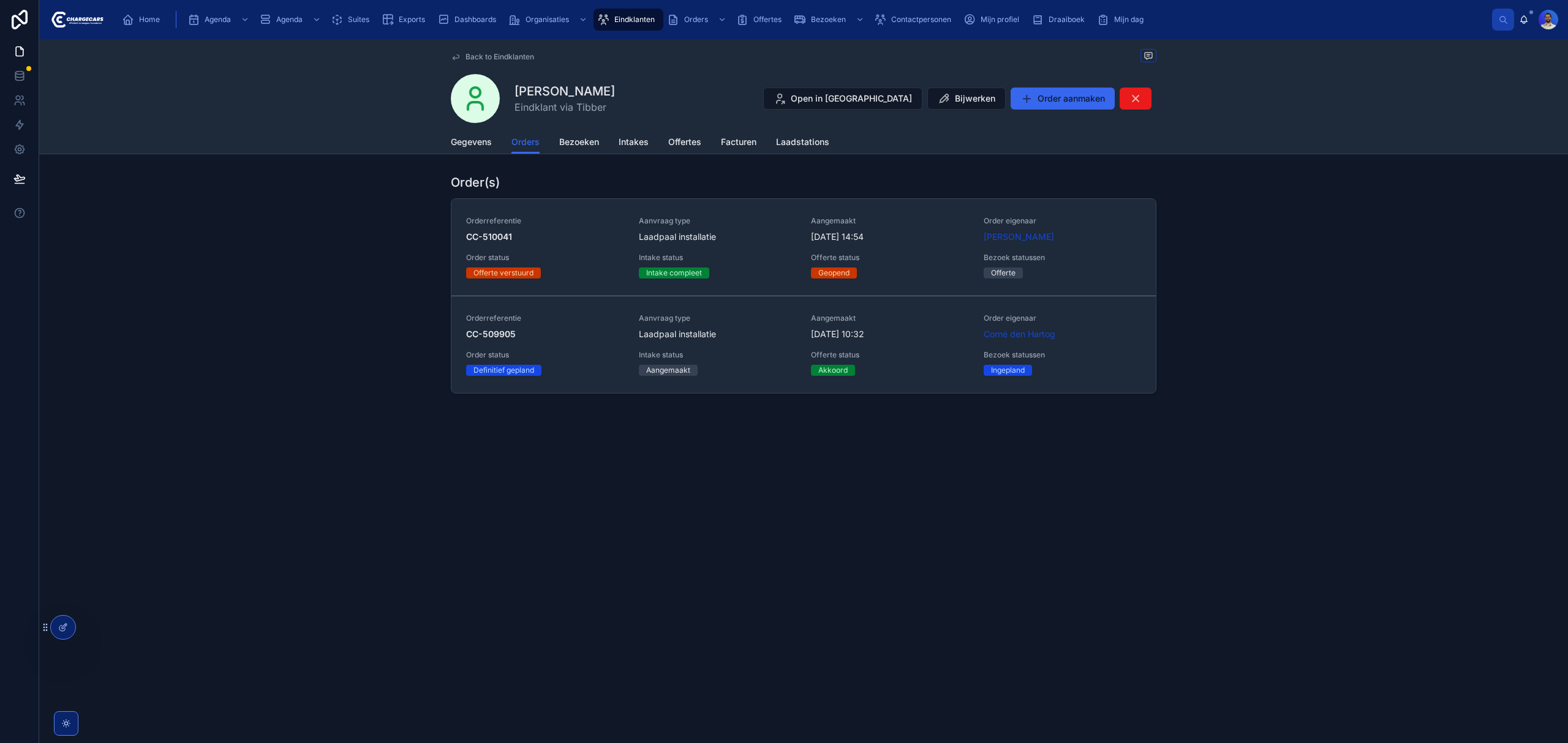
click at [596, 239] on span "CC-510041" at bounding box center [545, 237] width 158 height 12
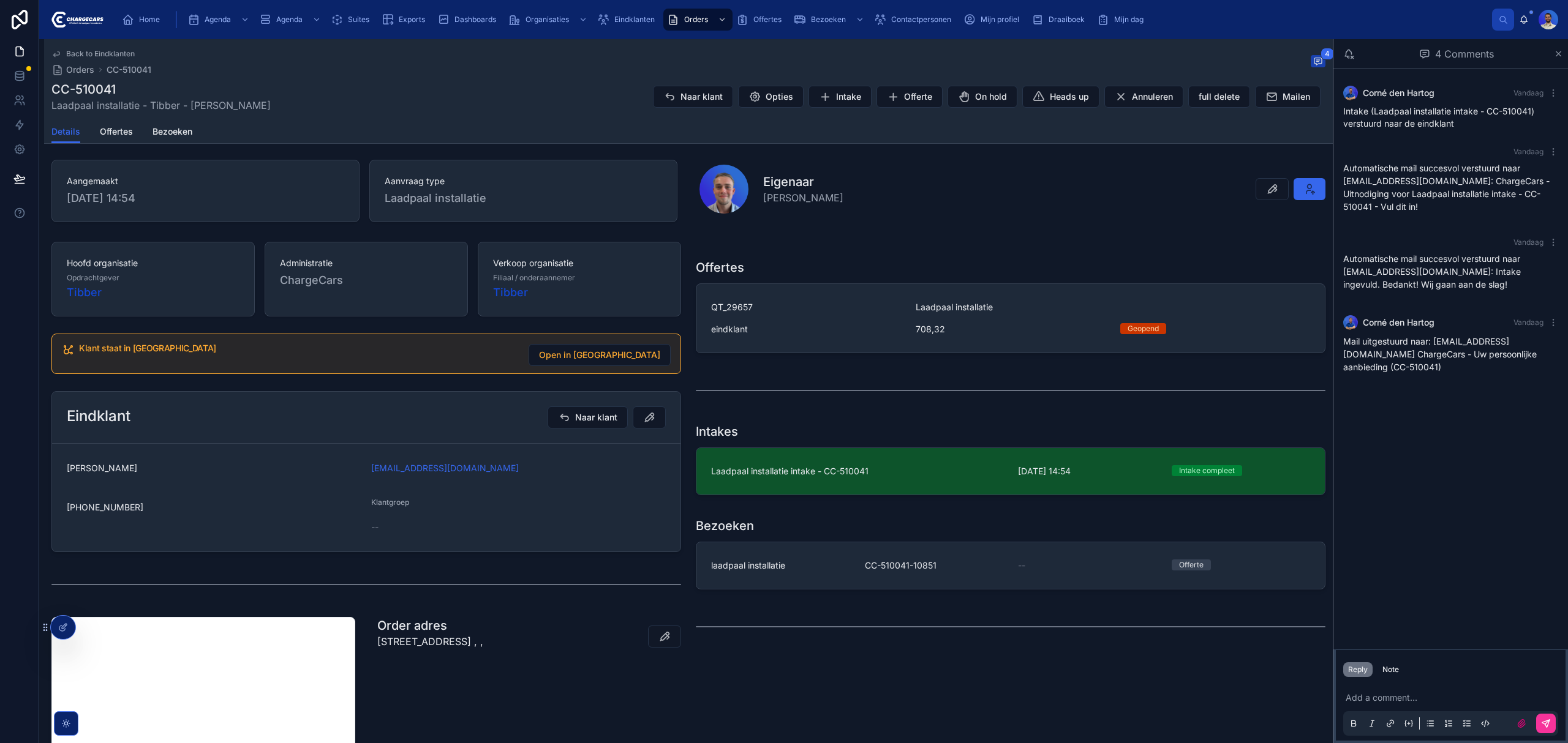
scroll to position [82, 0]
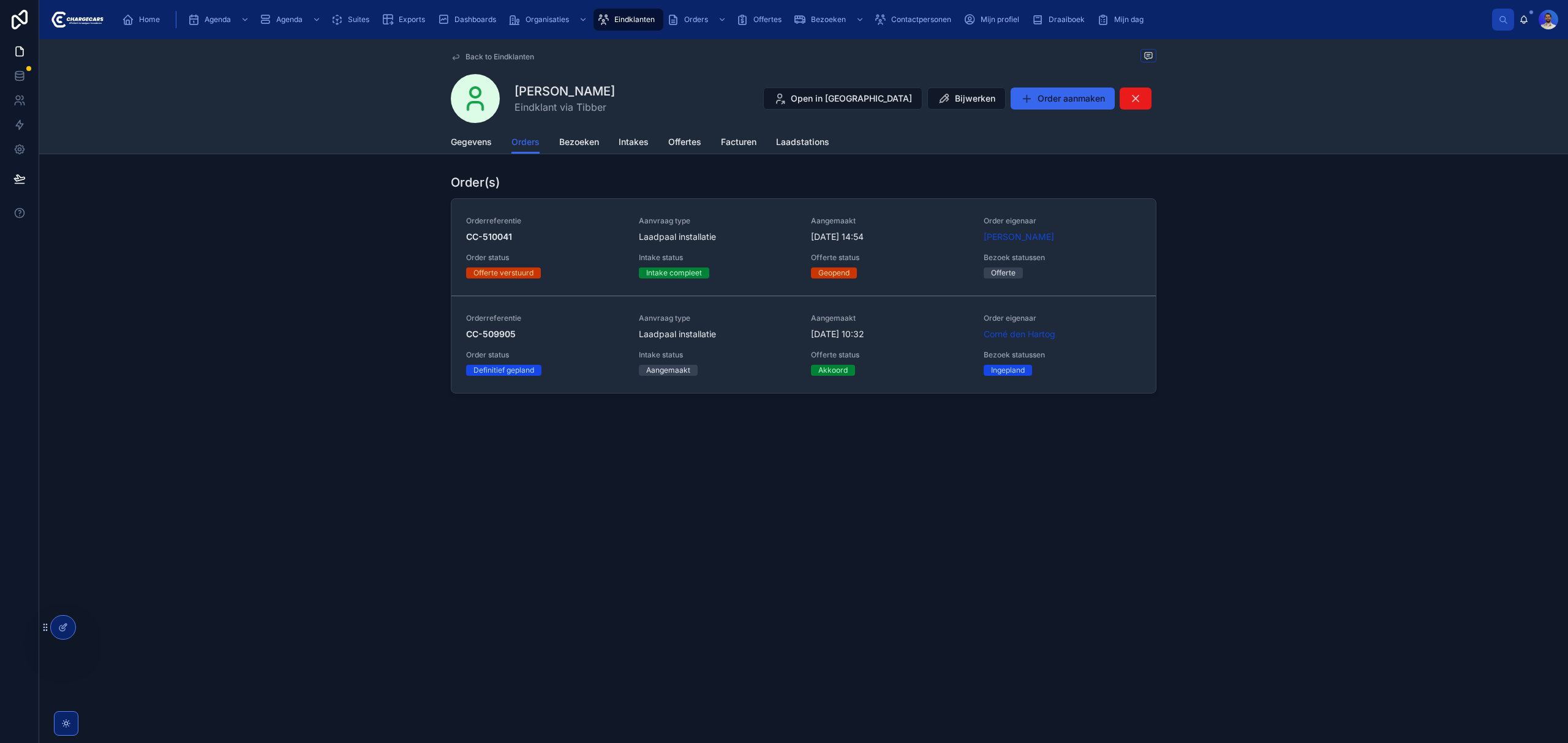
click at [672, 317] on span "Aanvraag type" at bounding box center [717, 318] width 158 height 10
click at [761, 285] on link "Orderreferentie CC-510041 Aanvraag type Laadpaal installatie Aangemaakt 23-9-20…" at bounding box center [803, 247] width 704 height 98
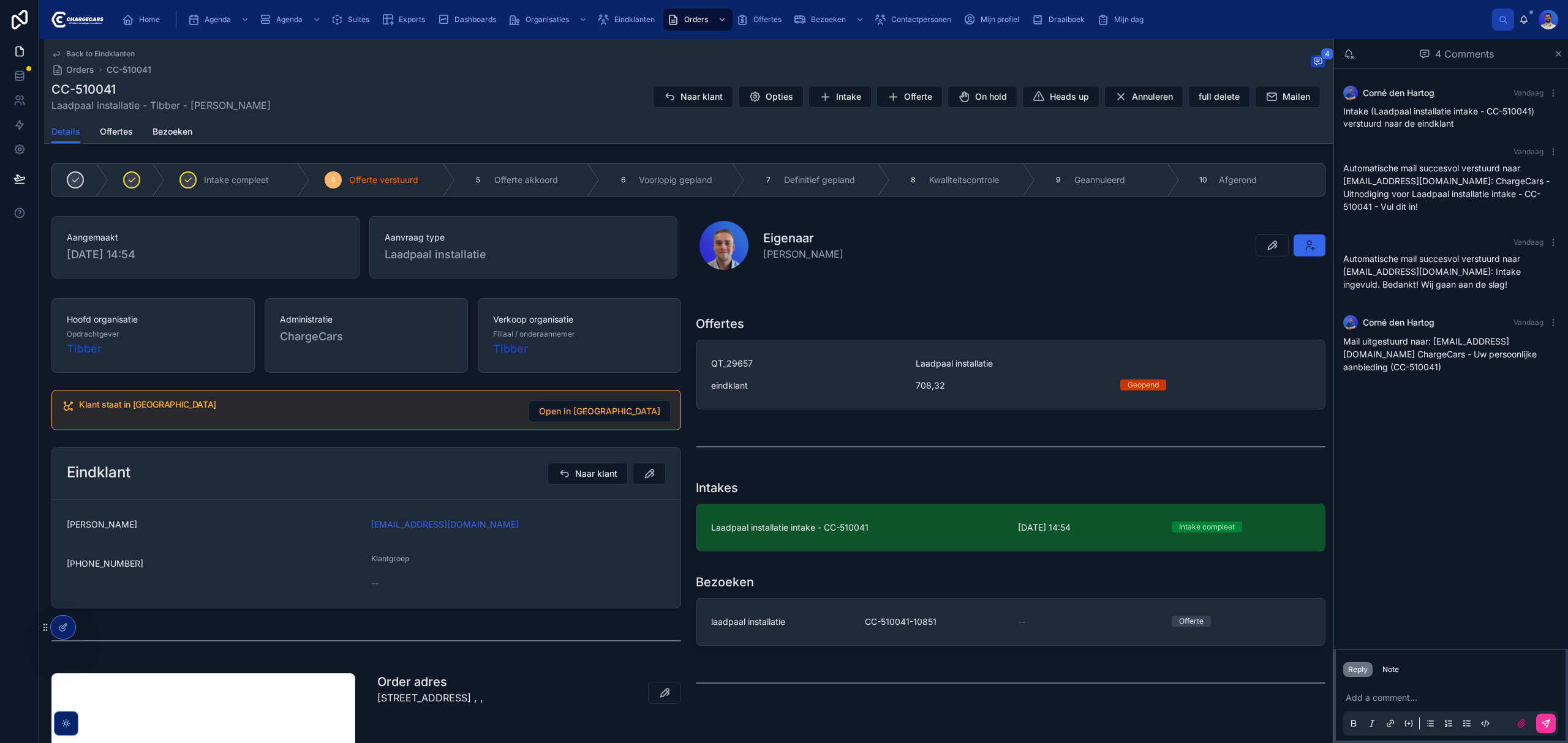
click at [856, 385] on div "eindklant" at bounding box center [805, 386] width 190 height 12
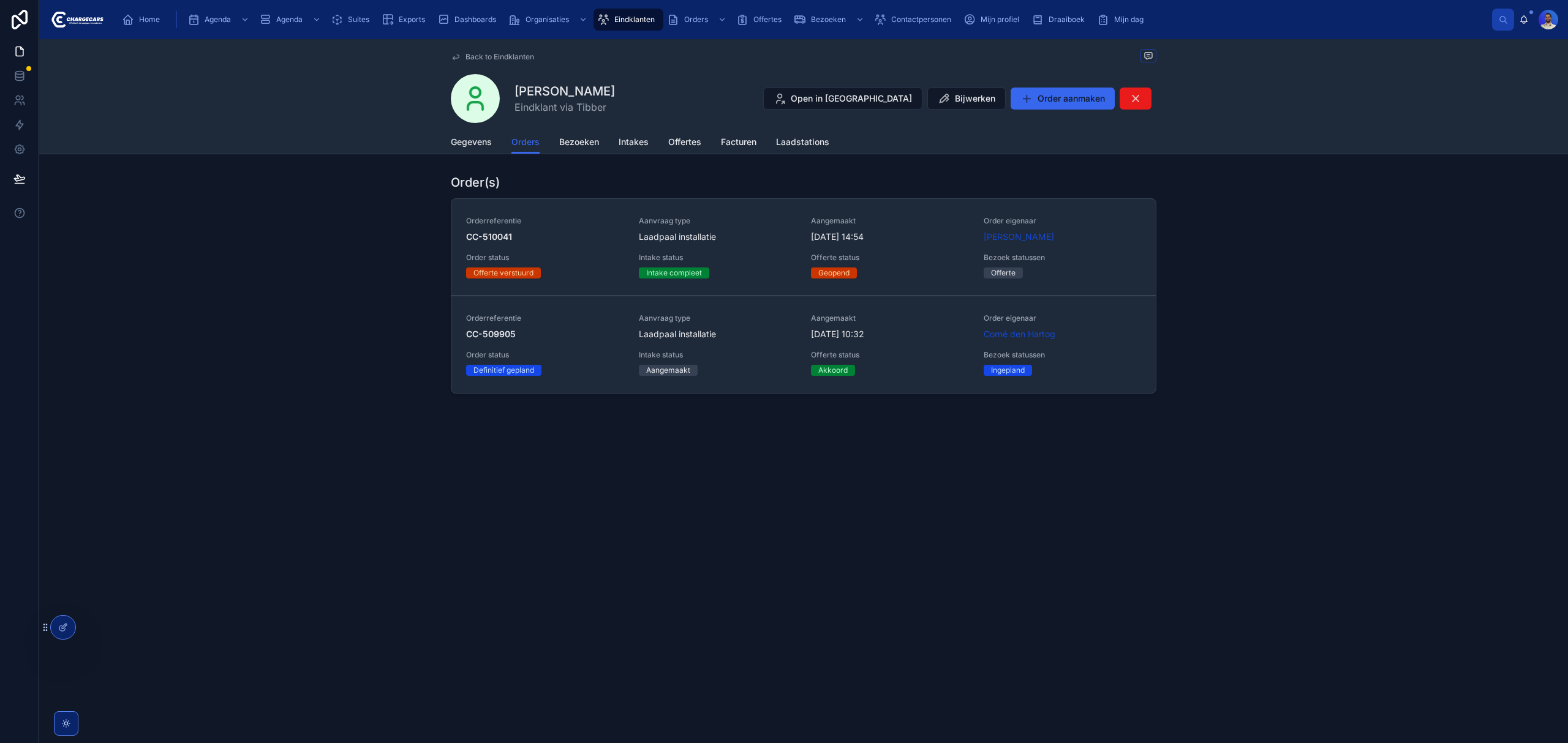
click at [807, 369] on div "Orderreferentie CC-509905 Aanvraag type Laadpaal installatie Aangemaakt 19-9-20…" at bounding box center [803, 345] width 675 height 63
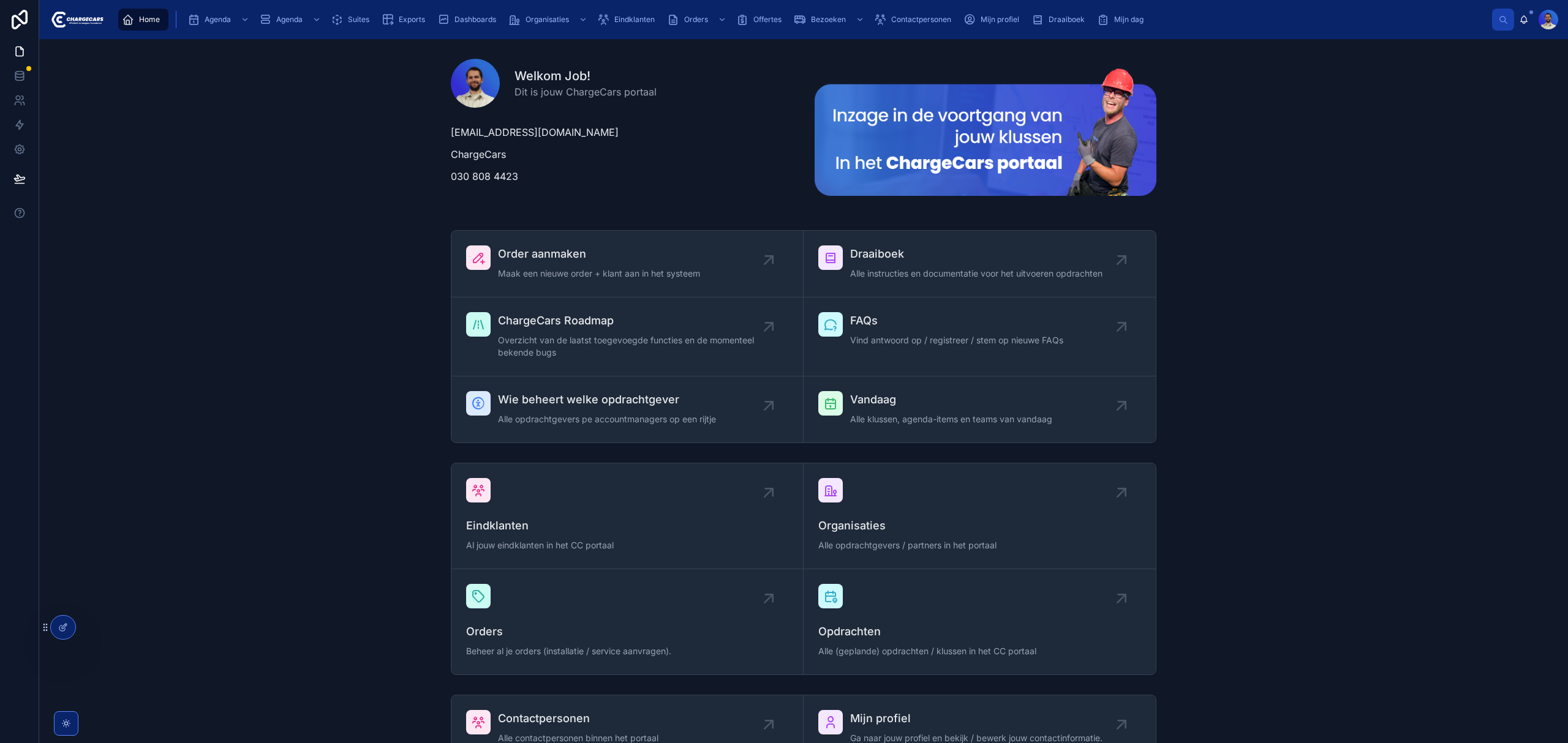
click at [632, 20] on span "Eindklanten" at bounding box center [635, 20] width 41 height 10
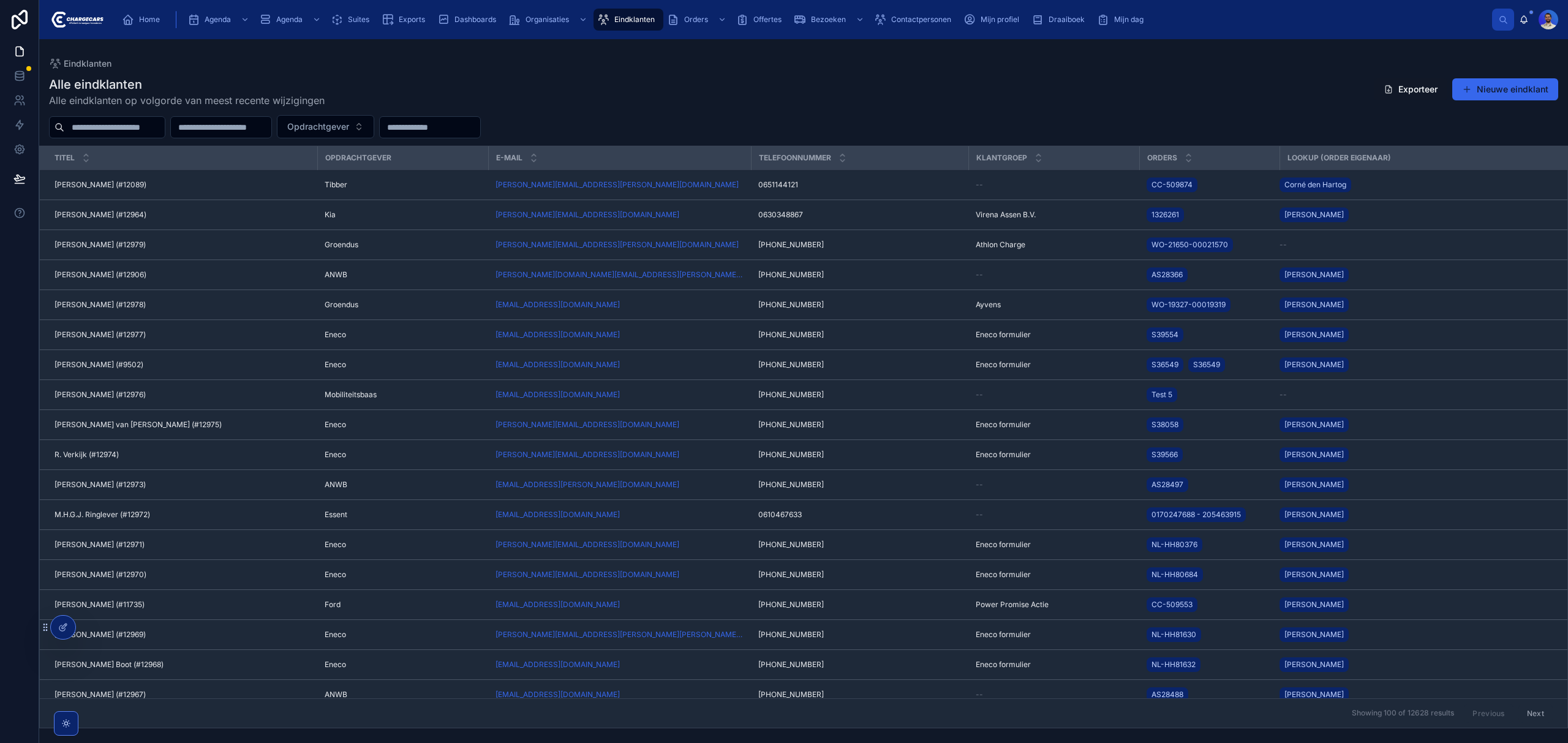
click at [118, 134] on input "text" at bounding box center [115, 128] width 101 height 17
type input "*********"
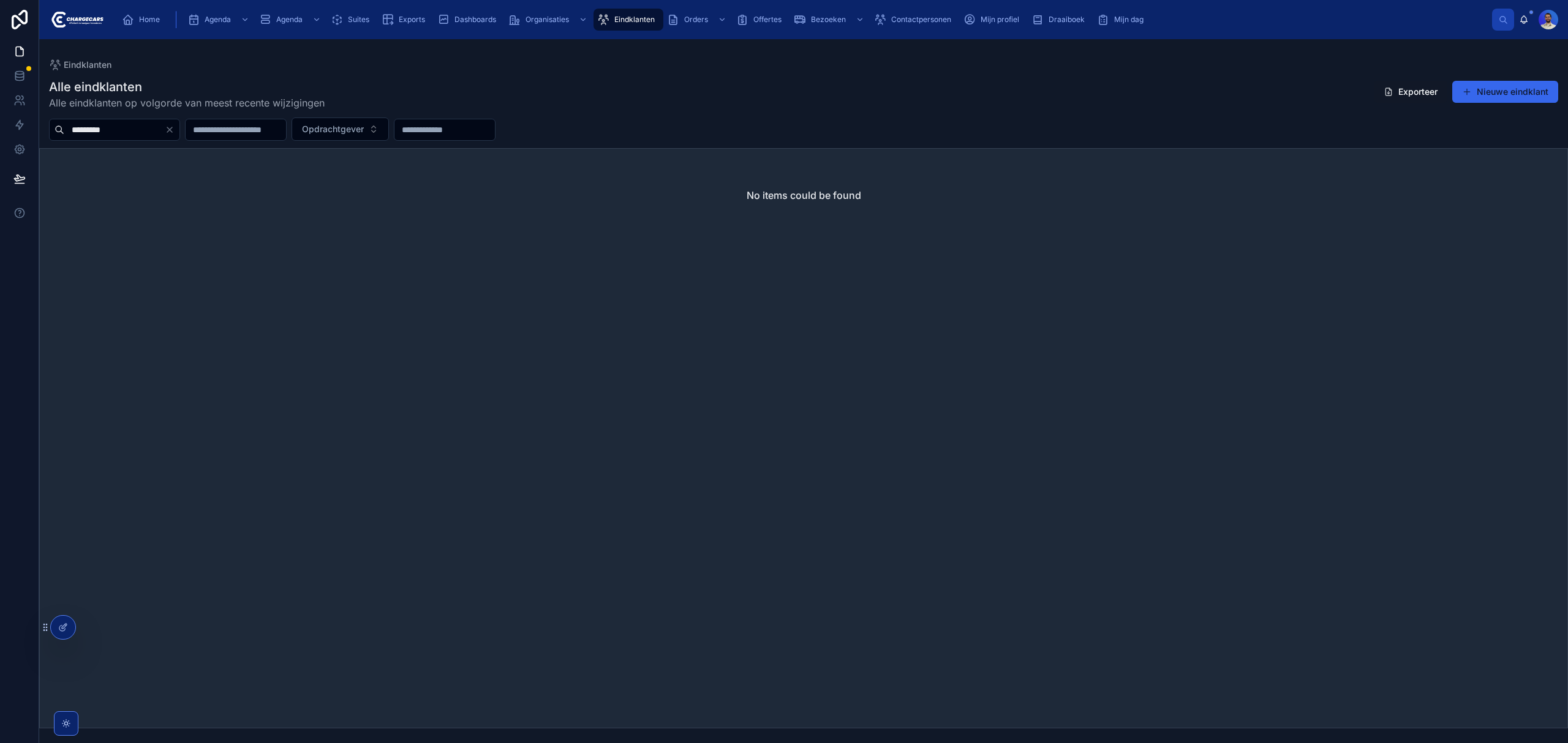
click at [179, 128] on button "Clear" at bounding box center [172, 130] width 15 height 10
click at [599, 99] on div "Alle eindklanten Alle eindklanten op volgorde van meest recente wijzigingen Exp…" at bounding box center [804, 94] width 1509 height 32
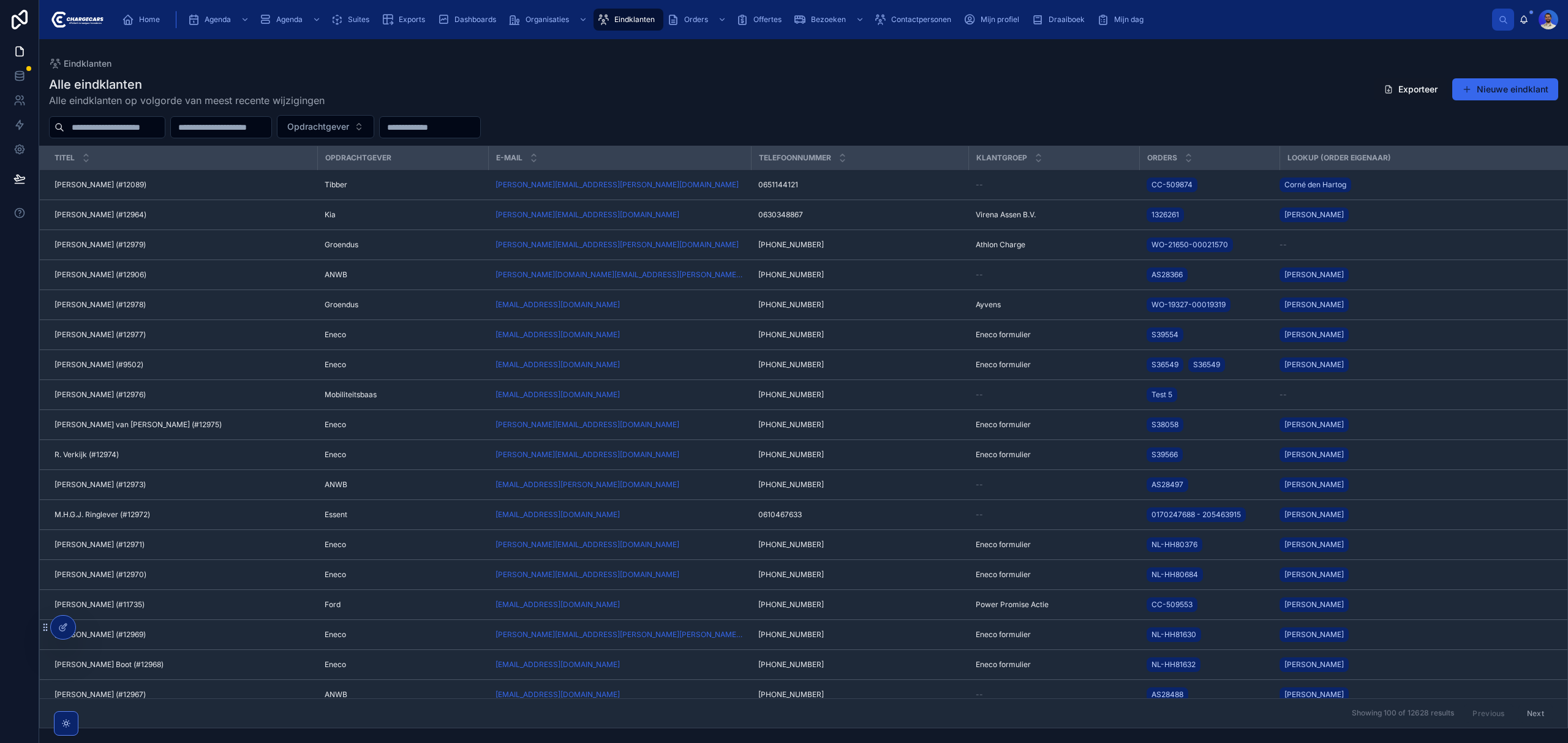
click at [624, 25] on div "Eindklanten" at bounding box center [629, 20] width 63 height 20
click at [160, 23] on div "Home" at bounding box center [144, 20] width 43 height 20
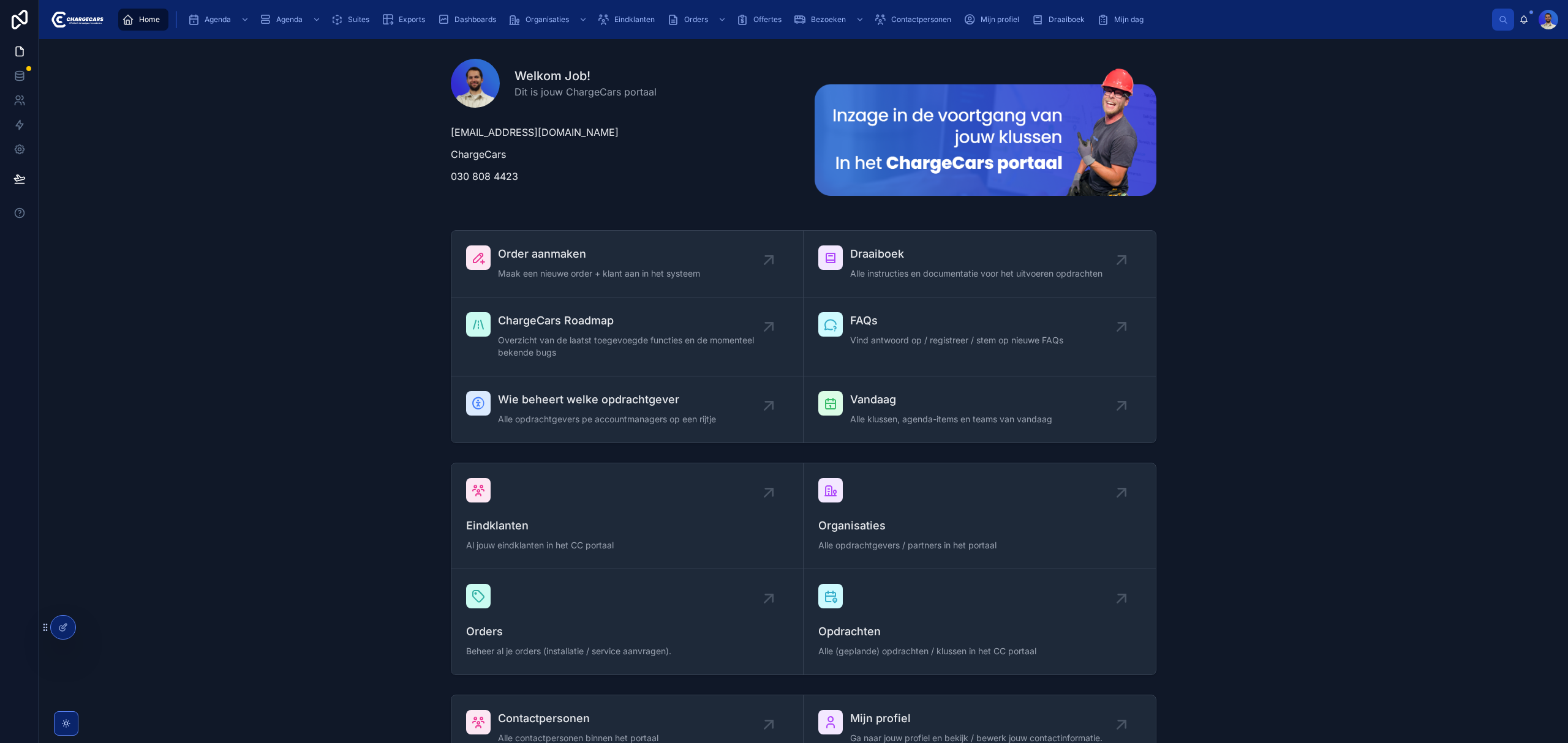
click at [549, 258] on span "Order aanmaken" at bounding box center [599, 254] width 202 height 17
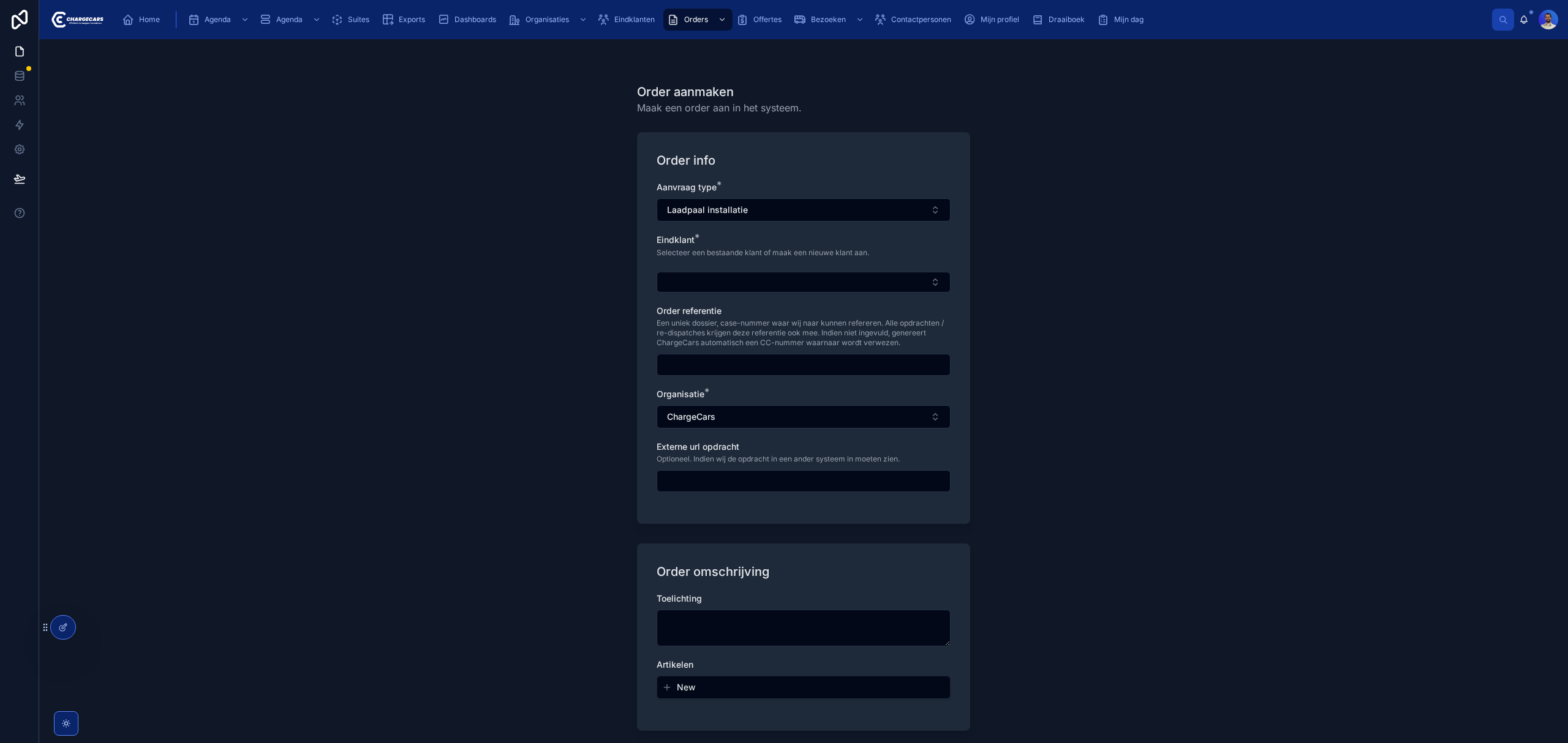
click at [743, 214] on button "Laadpaal installatie" at bounding box center [803, 210] width 294 height 23
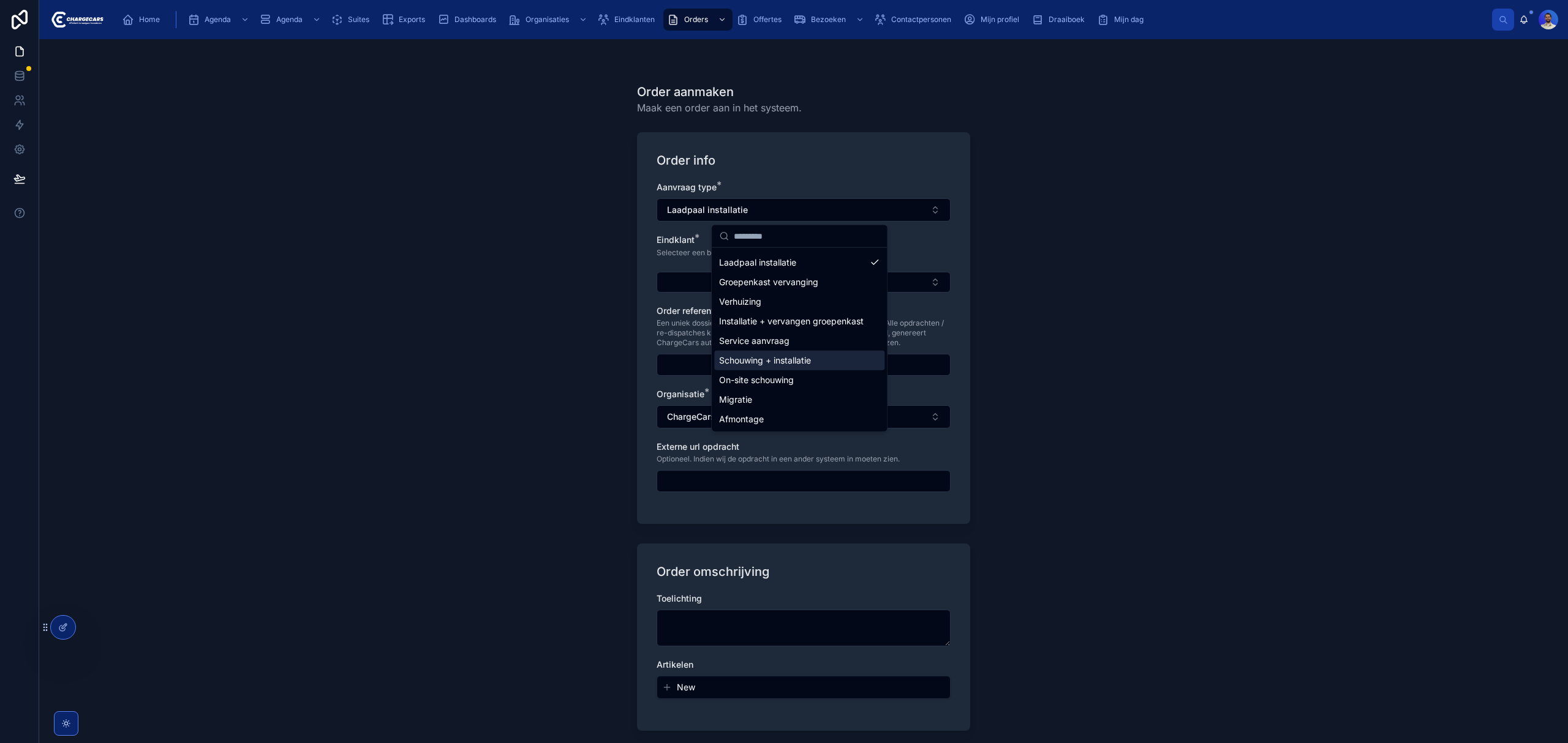
scroll to position [29, 0]
click at [772, 392] on div "Migratie" at bounding box center [799, 399] width 170 height 20
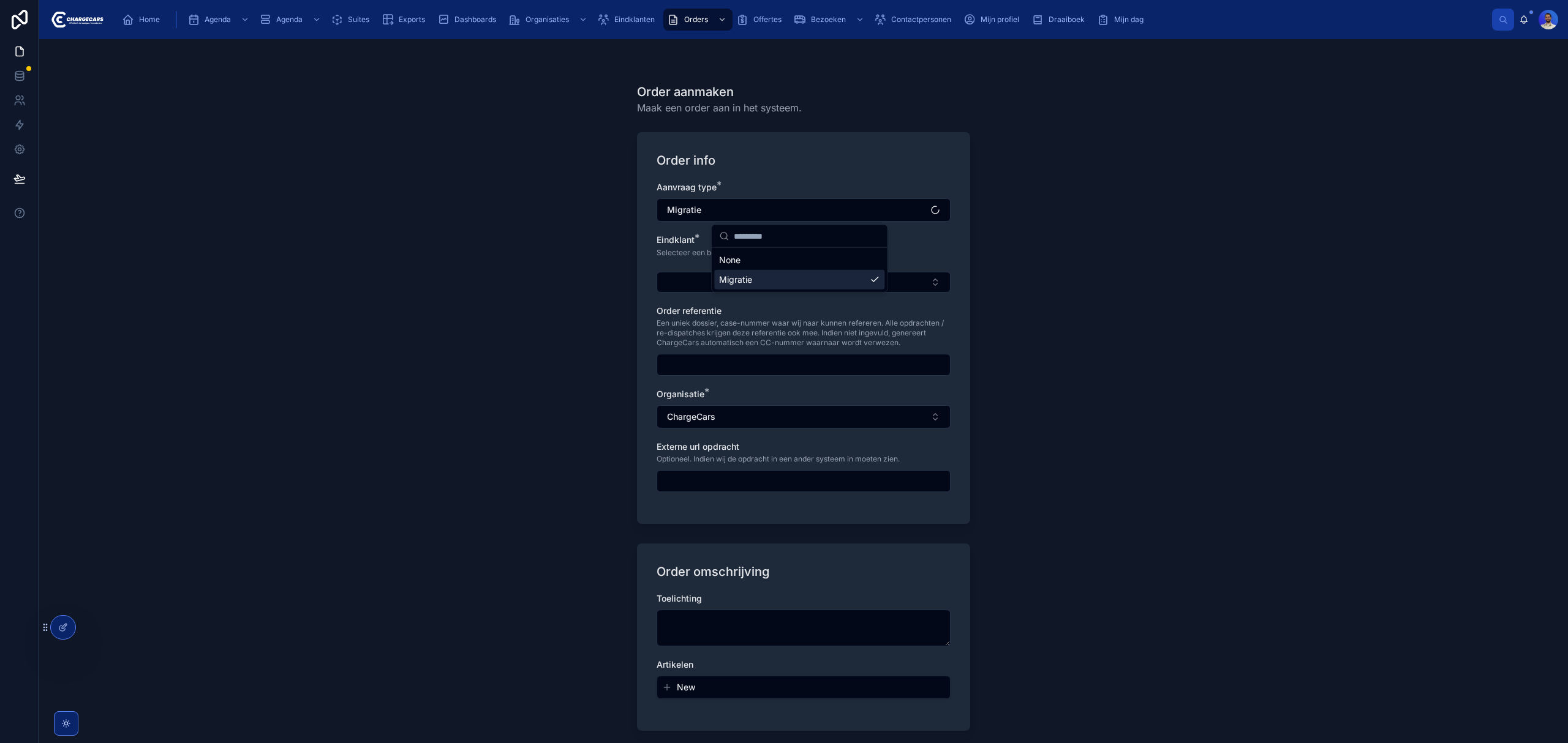
scroll to position [0, 0]
click at [689, 282] on button "Select Button" at bounding box center [803, 282] width 294 height 21
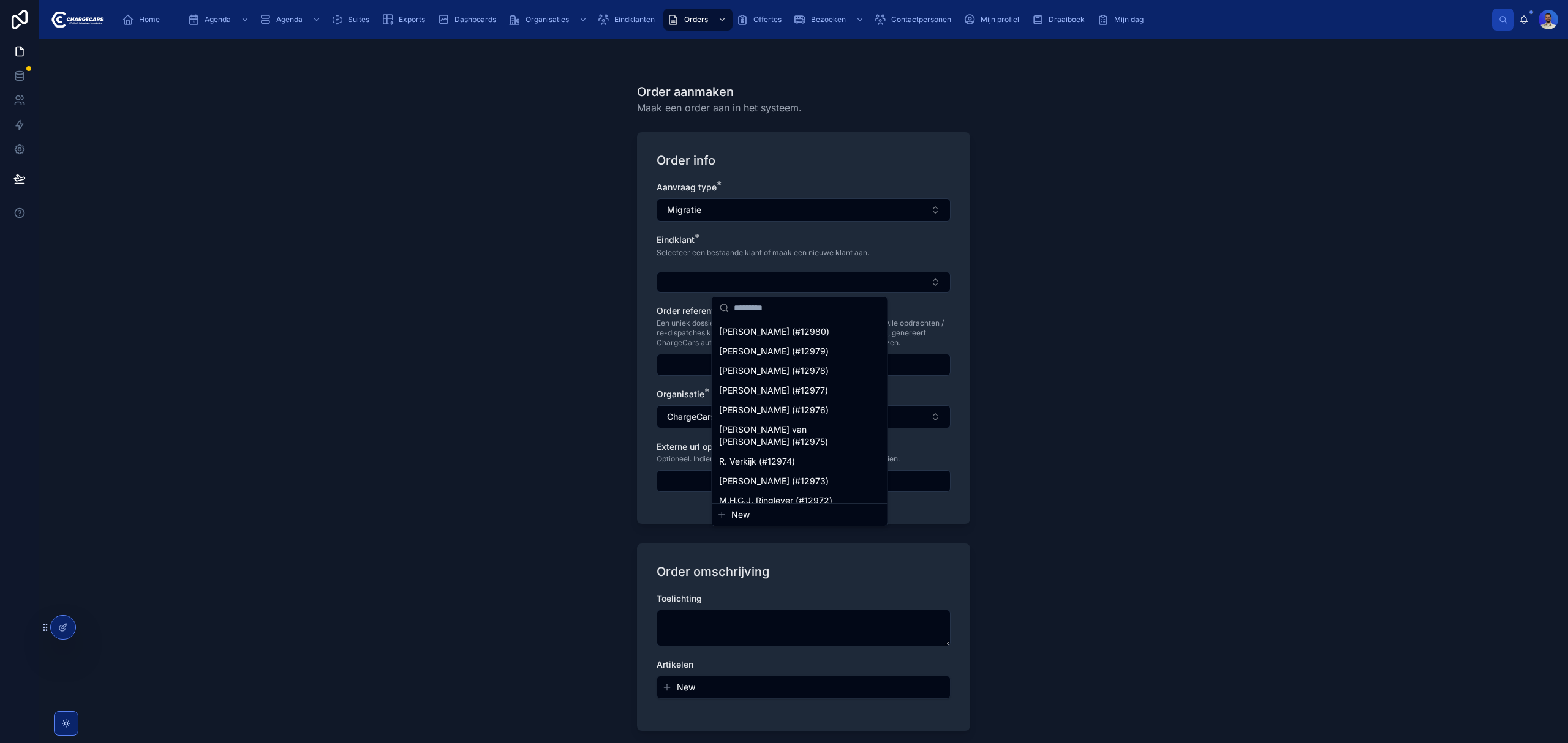
click at [747, 512] on span "New" at bounding box center [740, 515] width 18 height 12
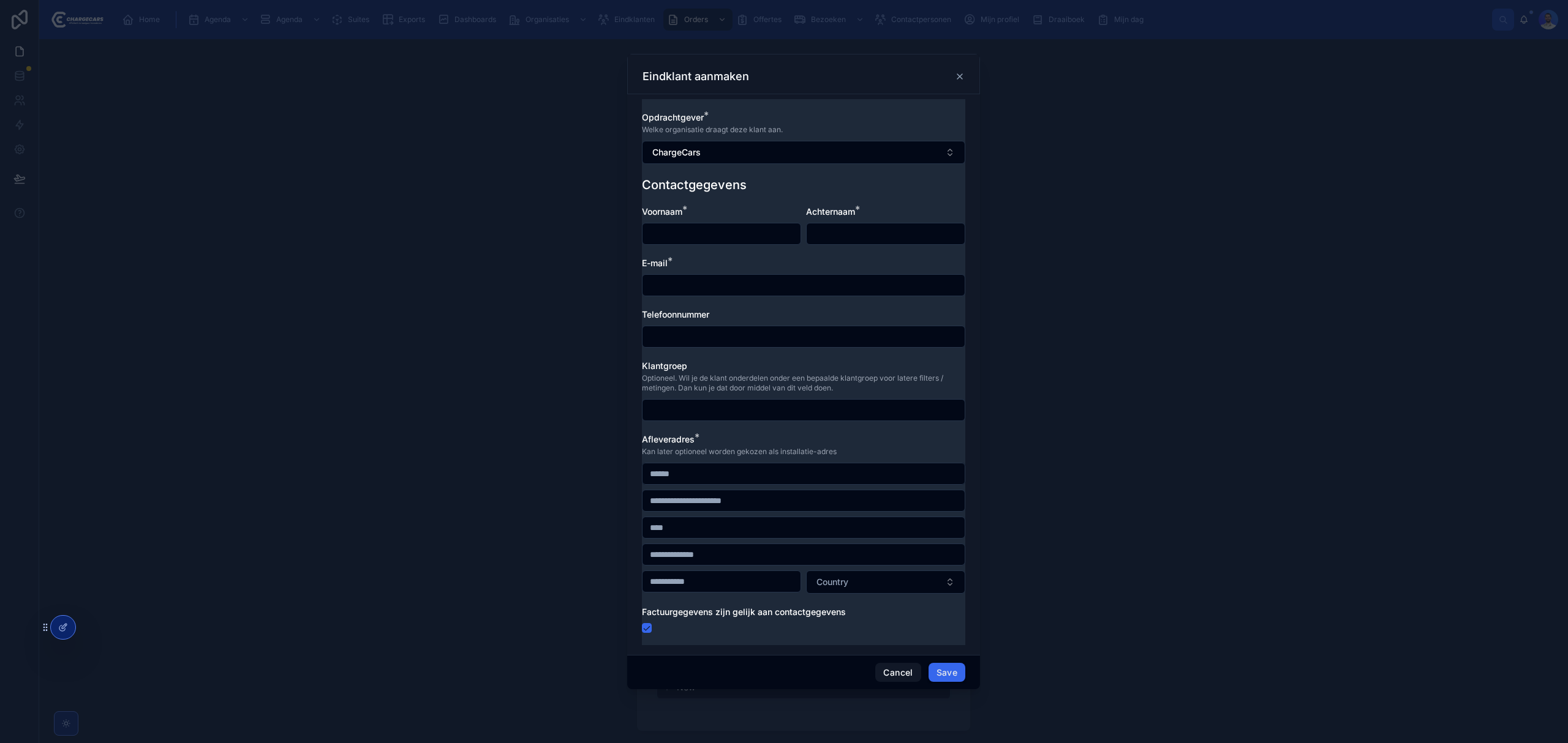
click at [714, 137] on div "Opdrachtgever * Welke organisatie draagt deze klant aan. ChargeCars" at bounding box center [803, 138] width 324 height 53
click at [711, 147] on button "ChargeCars" at bounding box center [803, 152] width 324 height 23
type input "***"
click at [759, 206] on div "Kia" at bounding box center [803, 202] width 170 height 20
click at [702, 230] on input "text" at bounding box center [721, 234] width 158 height 17
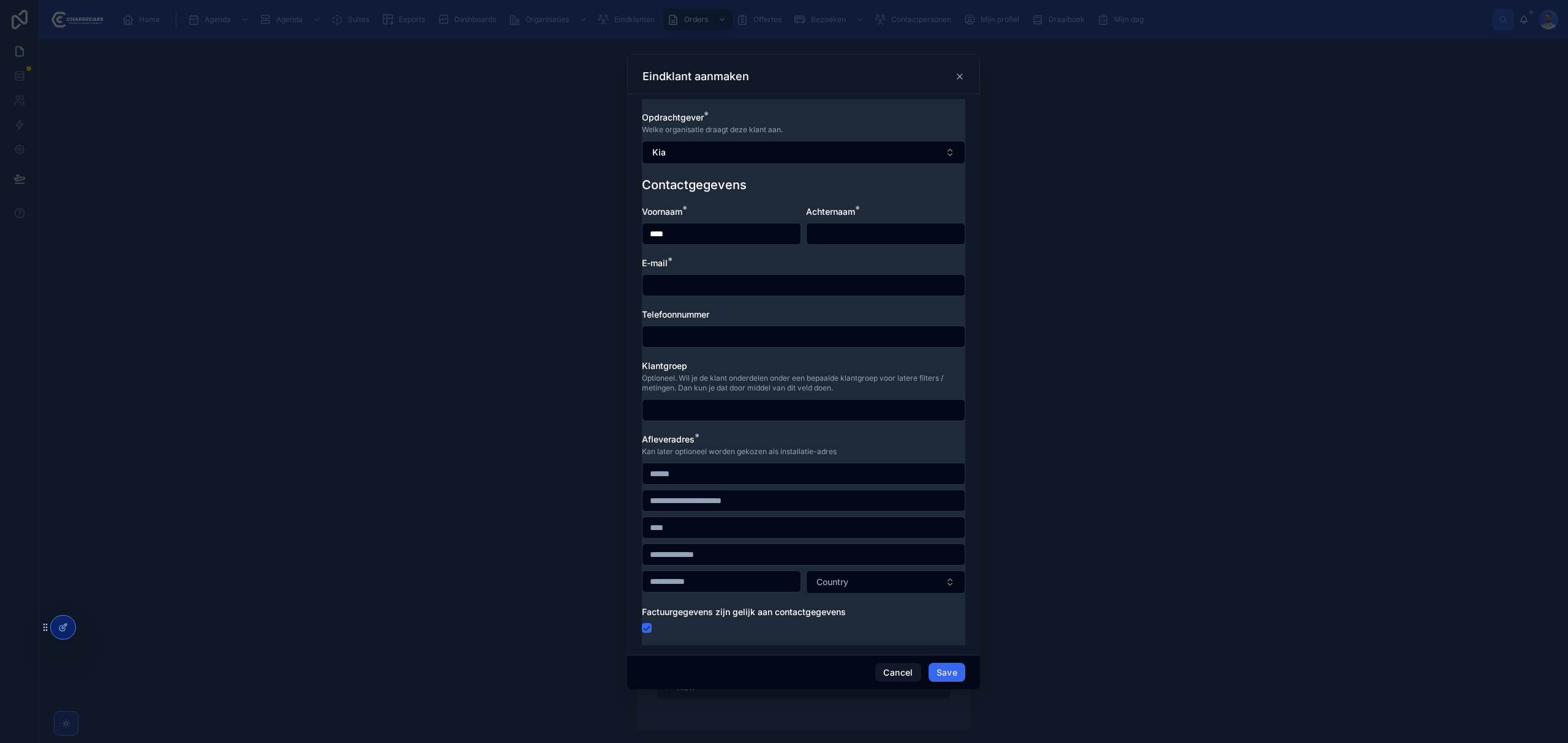
click at [710, 233] on input "****" at bounding box center [721, 234] width 158 height 17
type input "***"
type input "*******"
click at [654, 274] on div at bounding box center [803, 285] width 324 height 22
click at [666, 289] on input "text" at bounding box center [803, 285] width 322 height 17
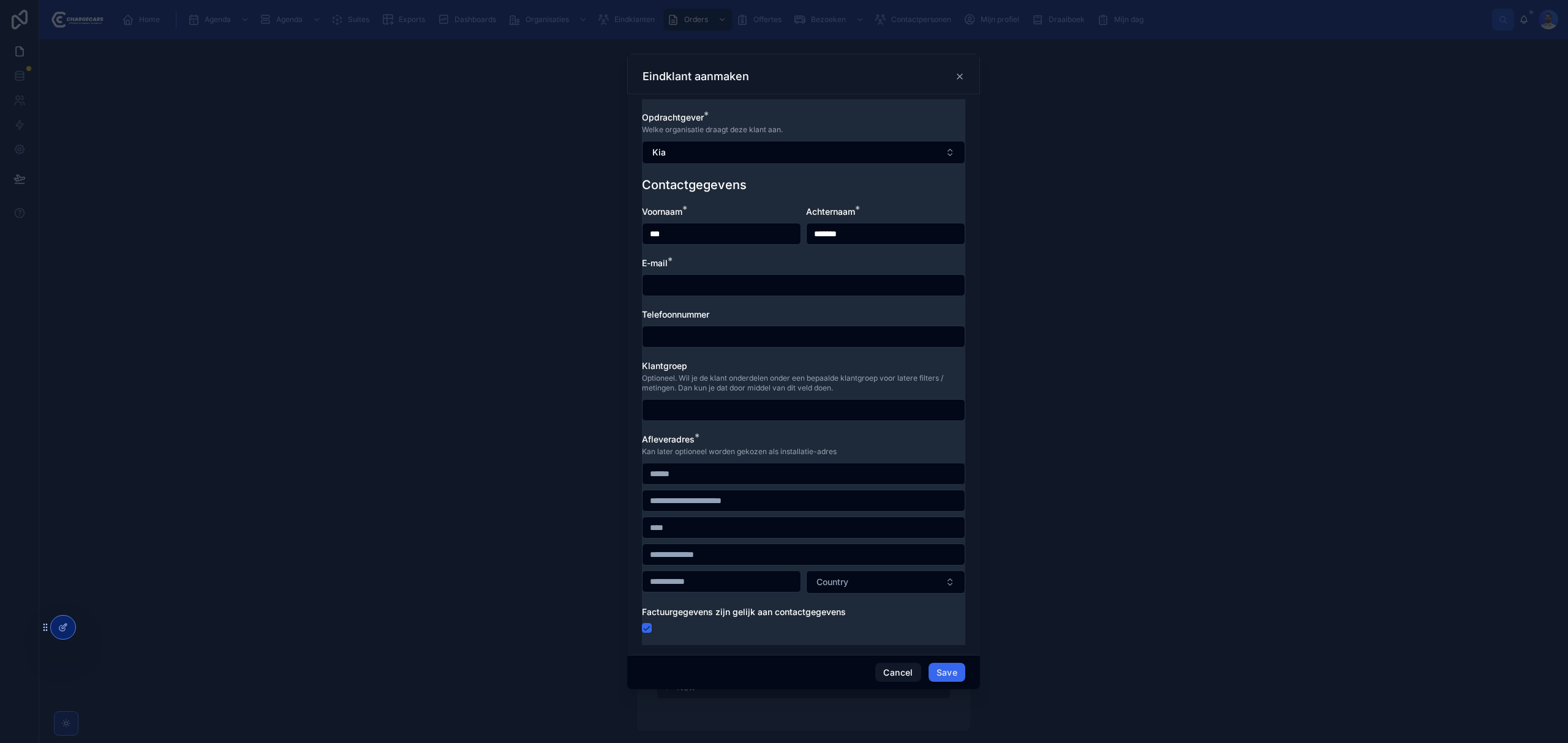
paste input "**********"
type input "**********"
drag, startPoint x: 669, startPoint y: 345, endPoint x: 667, endPoint y: 338, distance: 7.3
click at [669, 344] on div at bounding box center [803, 337] width 324 height 22
click at [665, 334] on input "text" at bounding box center [803, 337] width 322 height 17
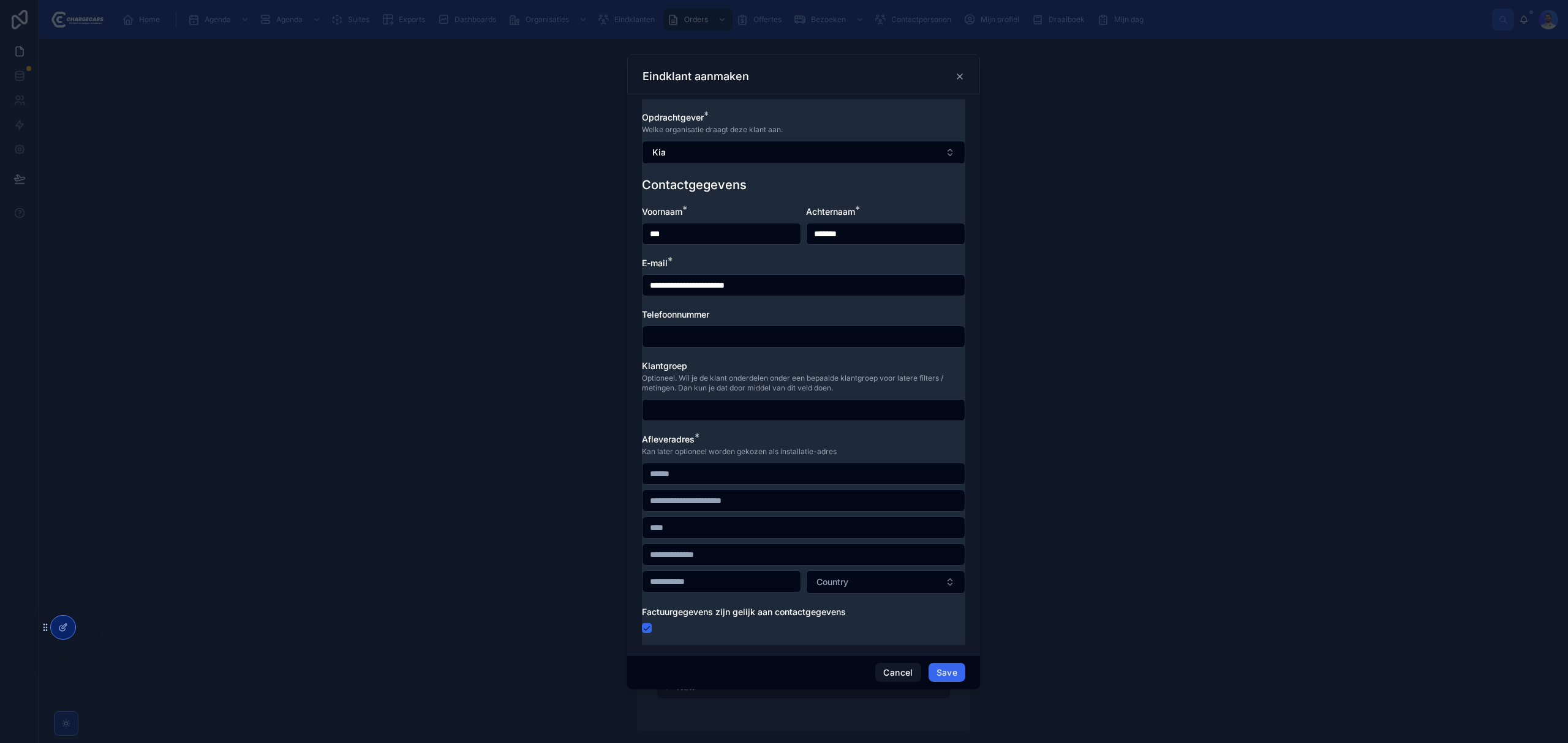
paste input "**********"
click at [667, 334] on input "**********" at bounding box center [803, 337] width 322 height 17
type input "**********"
click at [467, 339] on div at bounding box center [784, 371] width 1568 height 743
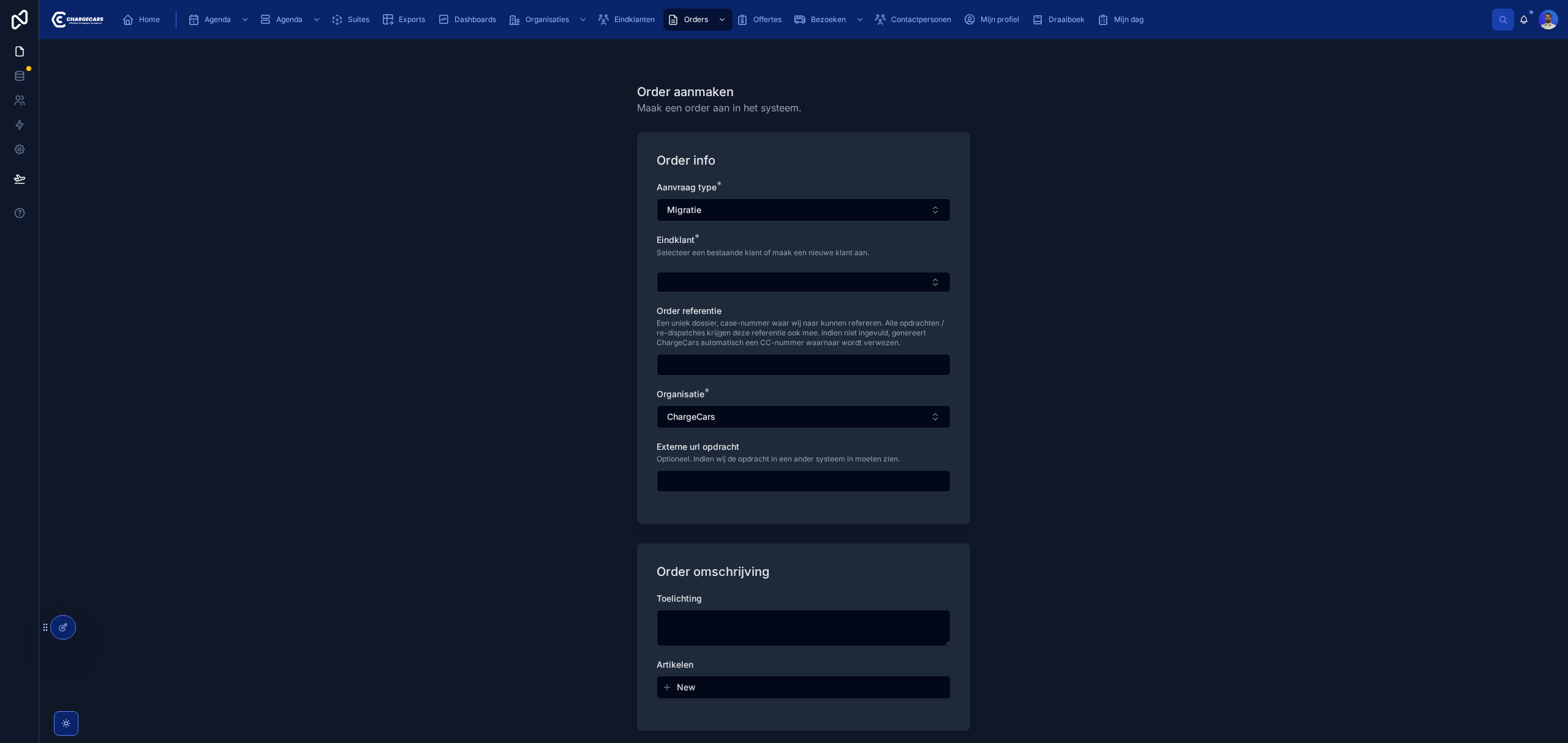
click at [729, 304] on div "Aanvraag type * Migratie Eindklant * Selecteer een bestaande klant of maak een …" at bounding box center [803, 342] width 294 height 323
click at [716, 282] on button "Select Button" at bounding box center [803, 282] width 294 height 21
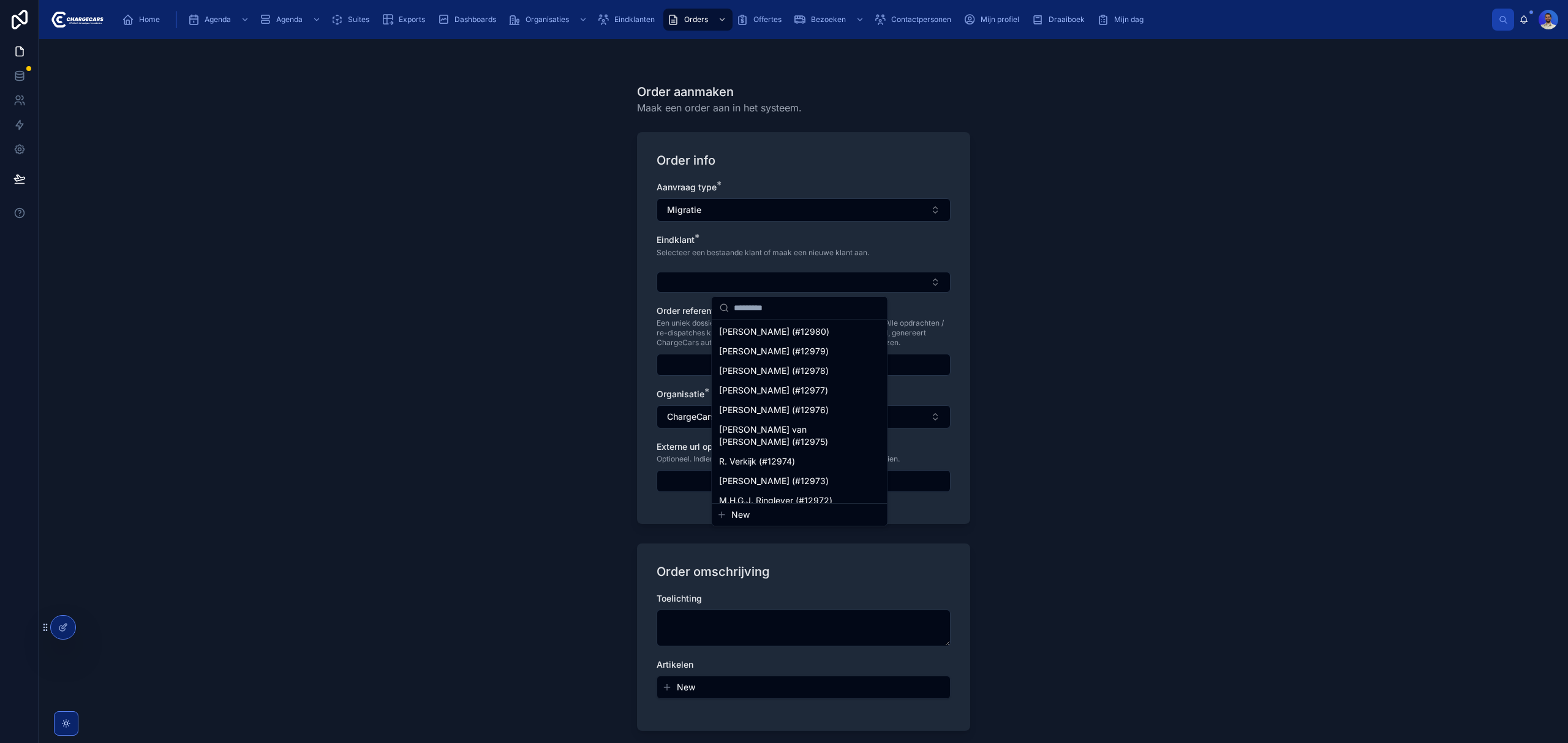
click at [743, 515] on span "New" at bounding box center [740, 515] width 18 height 12
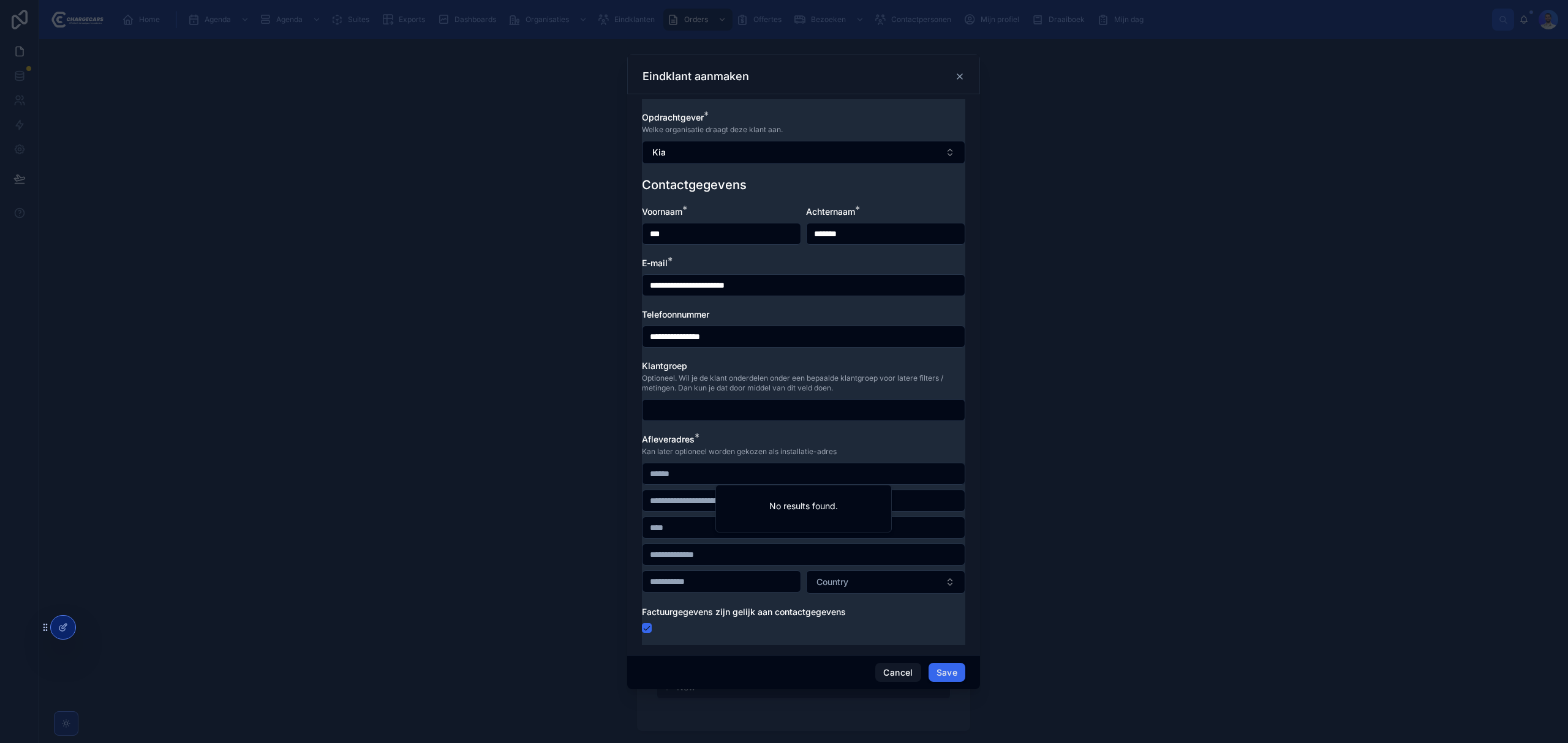
click at [689, 480] on input "text" at bounding box center [803, 474] width 322 height 17
click at [730, 448] on div "Afleveradres * Kan later optioneel worden gekozen als installatie-adres Country" at bounding box center [803, 513] width 324 height 160
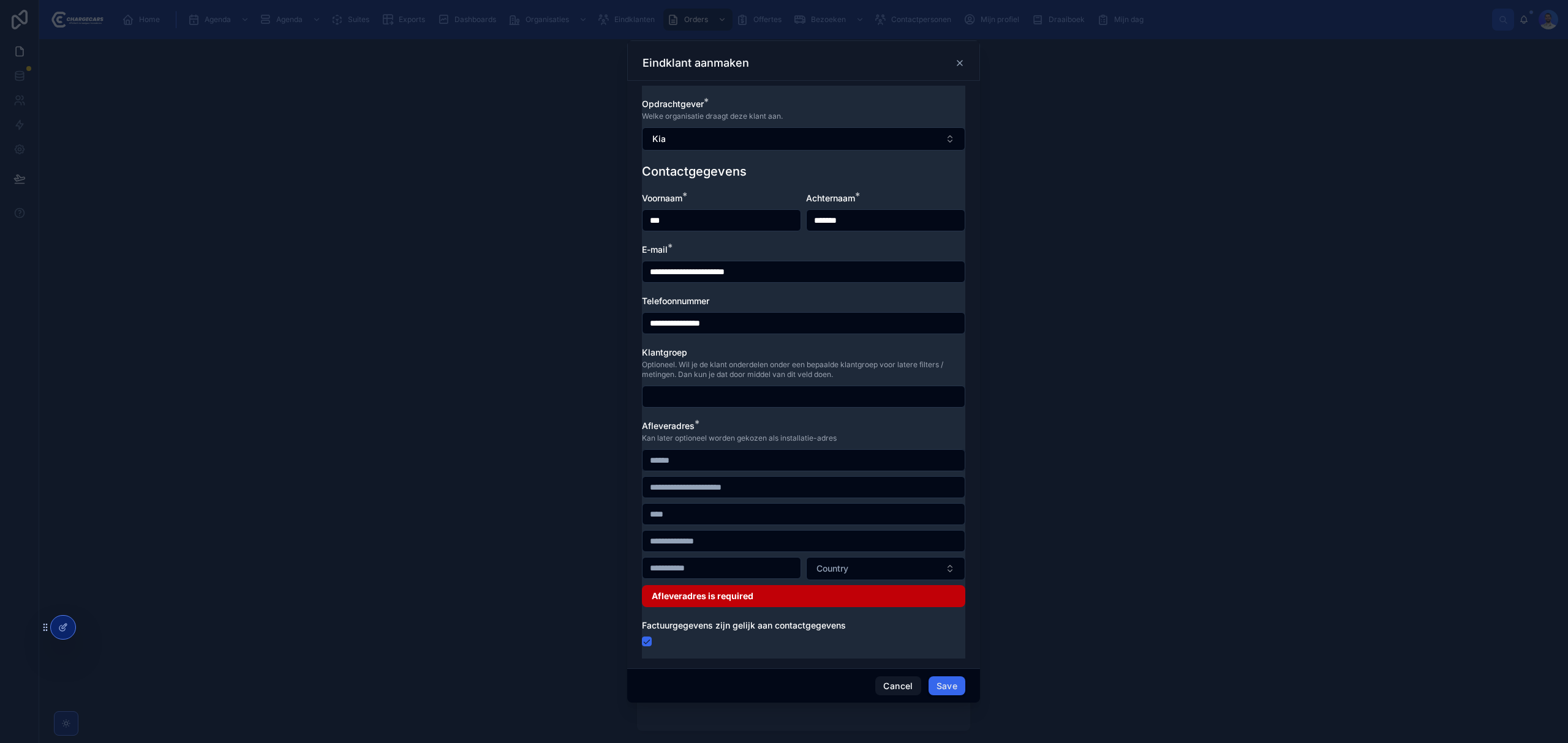
click at [742, 464] on input "text" at bounding box center [803, 460] width 322 height 17
click at [373, 179] on div at bounding box center [784, 371] width 1568 height 743
